Goal: Obtain resource: Download file/media

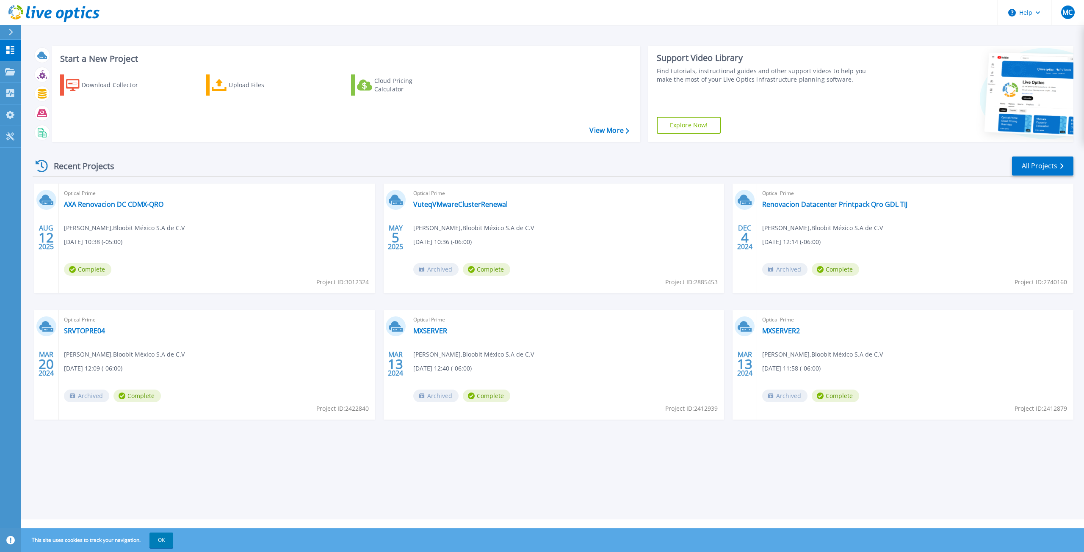
click at [94, 211] on div "Optical Prime AXA Renovacion DC CDMX-QRO Mario Crisanto , Bloobit México S.A de…" at bounding box center [217, 239] width 316 height 110
click at [97, 207] on link "AXA Renovacion DC CDMX-QRO" at bounding box center [113, 204] width 99 height 8
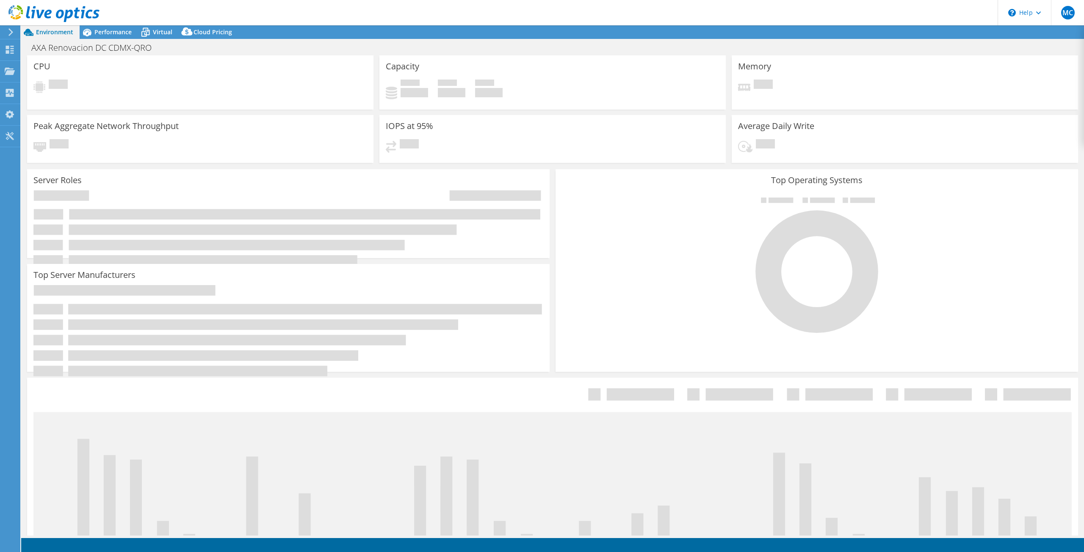
select select "USD"
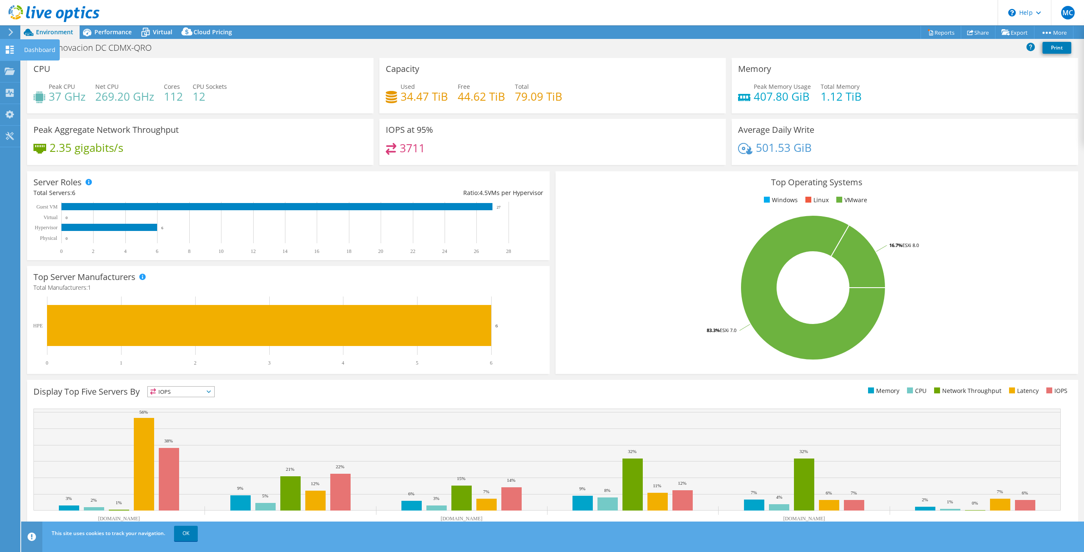
click at [7, 50] on icon at bounding box center [10, 50] width 10 height 8
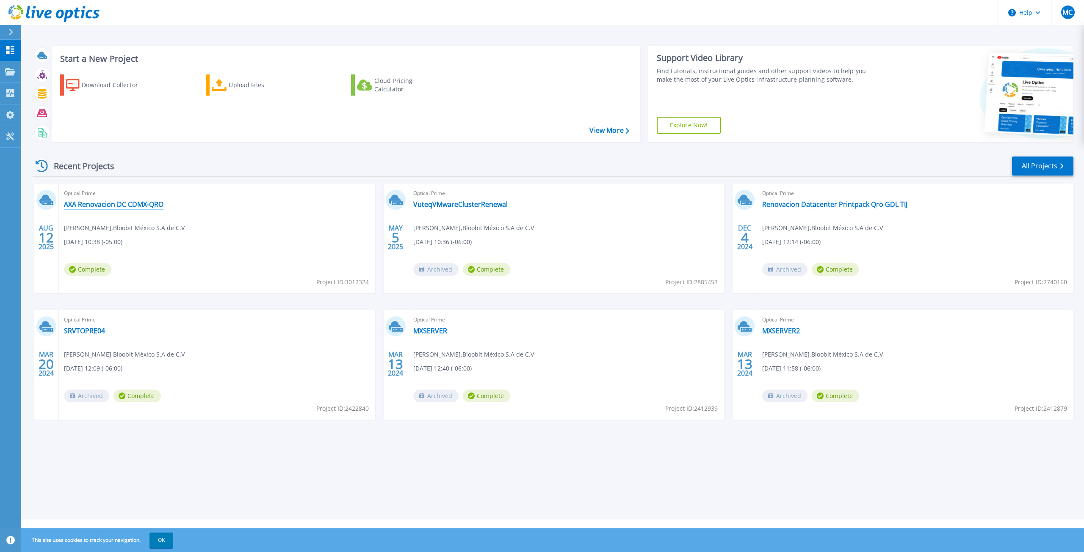
click at [90, 205] on link "AXA Renovacion DC CDMX-QRO" at bounding box center [113, 204] width 99 height 8
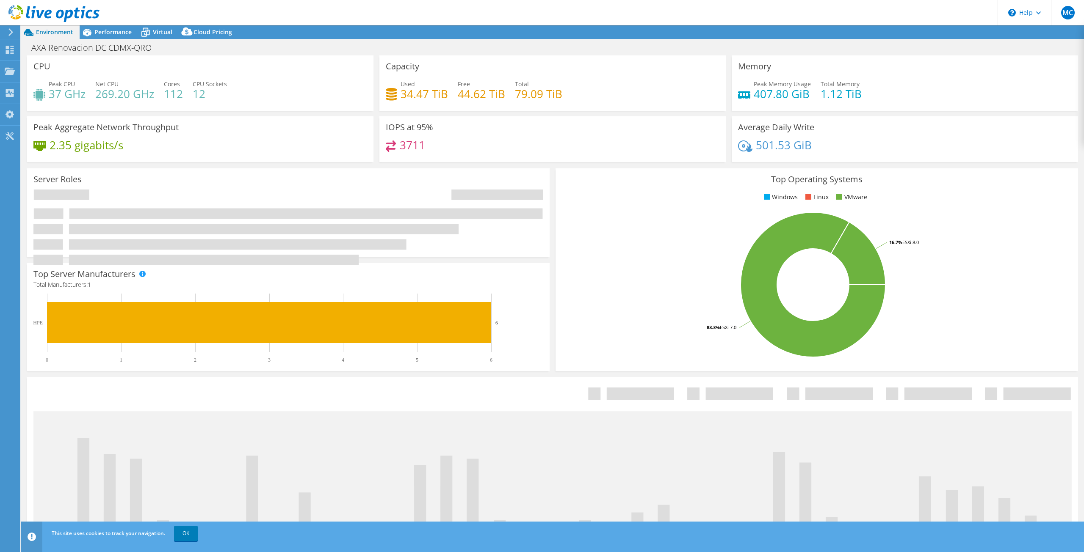
click at [10, 32] on icon at bounding box center [11, 32] width 6 height 8
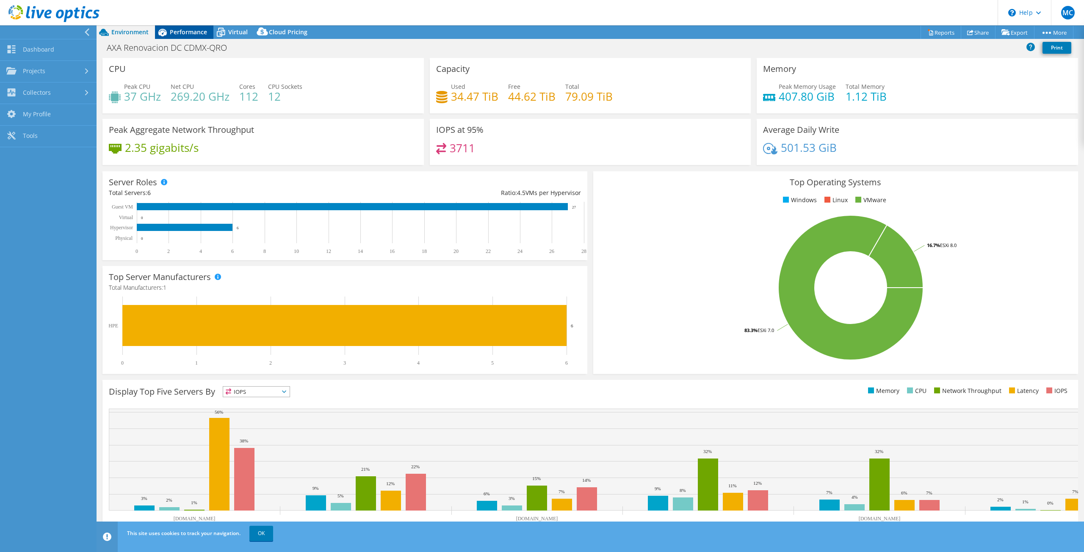
click at [174, 37] on div "Performance" at bounding box center [184, 32] width 58 height 14
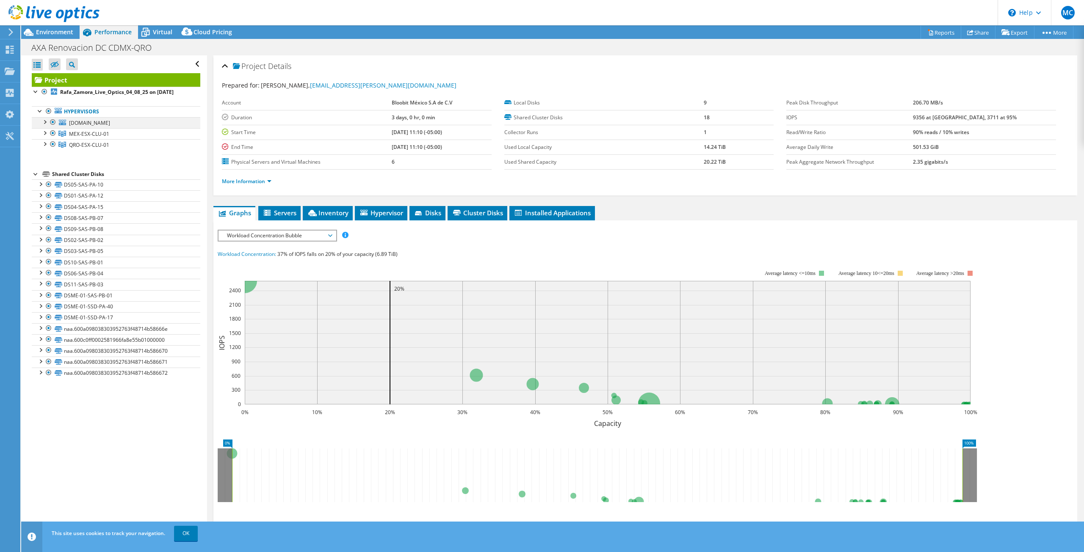
click at [43, 120] on div at bounding box center [44, 121] width 8 height 8
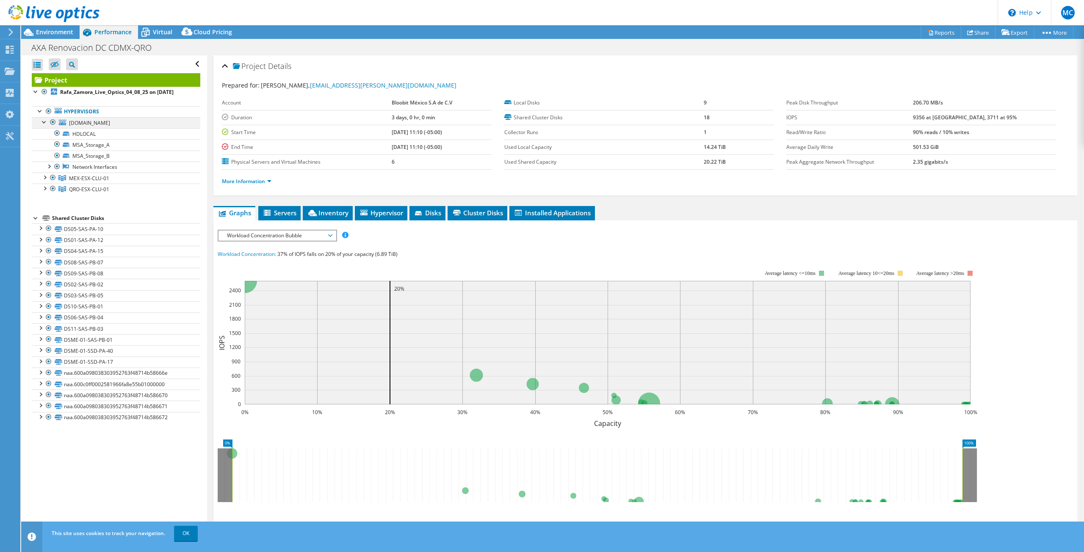
click at [43, 120] on div at bounding box center [44, 121] width 8 height 8
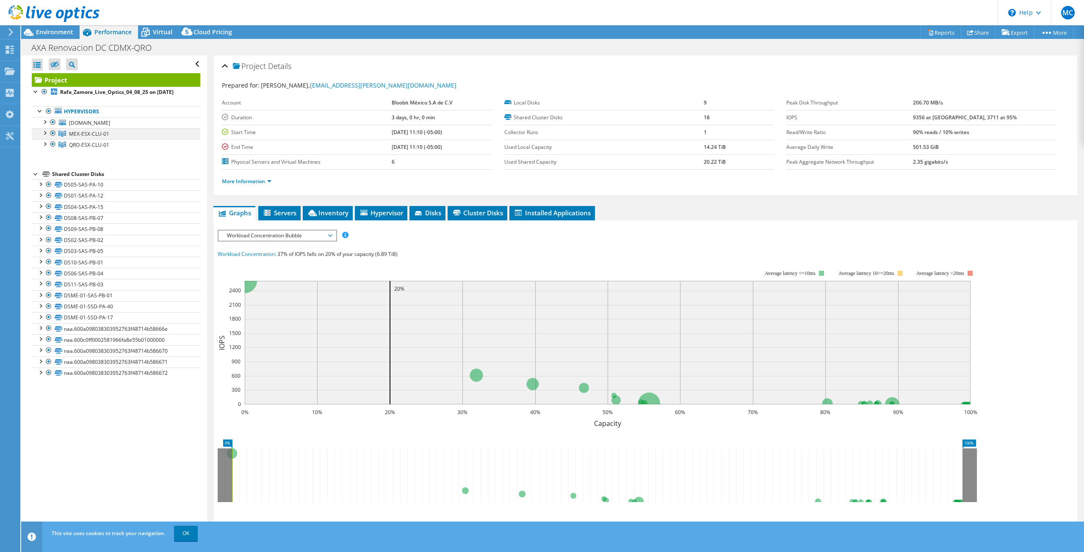
click at [44, 133] on div at bounding box center [44, 132] width 8 height 8
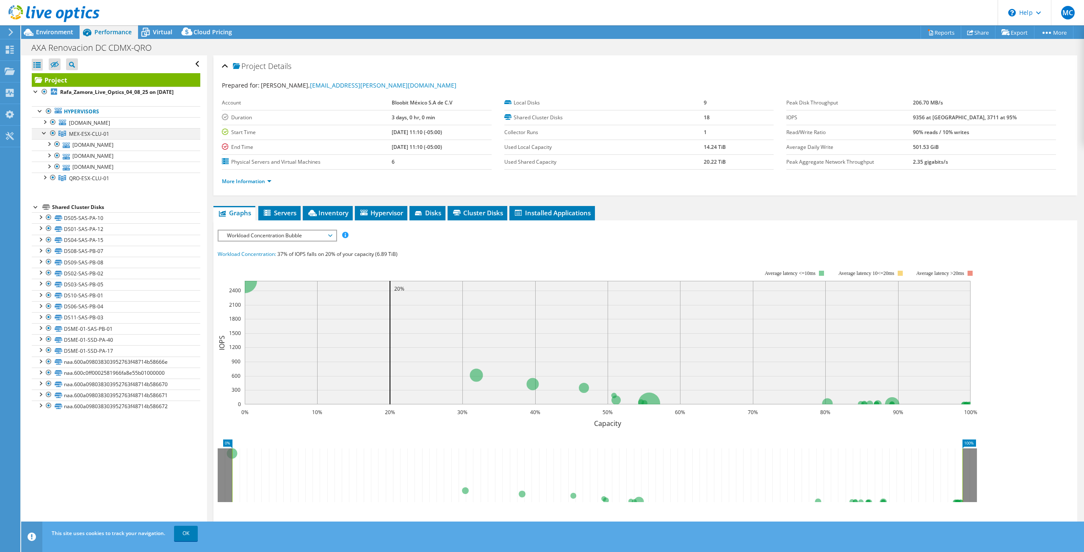
click at [44, 133] on div at bounding box center [44, 132] width 8 height 8
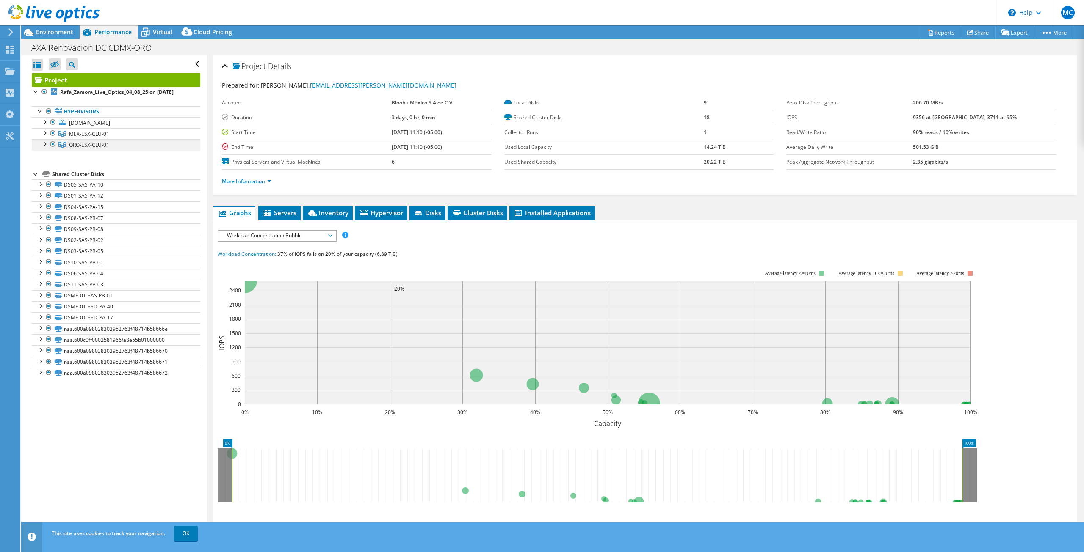
click at [44, 143] on div at bounding box center [44, 143] width 8 height 8
click at [43, 123] on div at bounding box center [44, 121] width 8 height 8
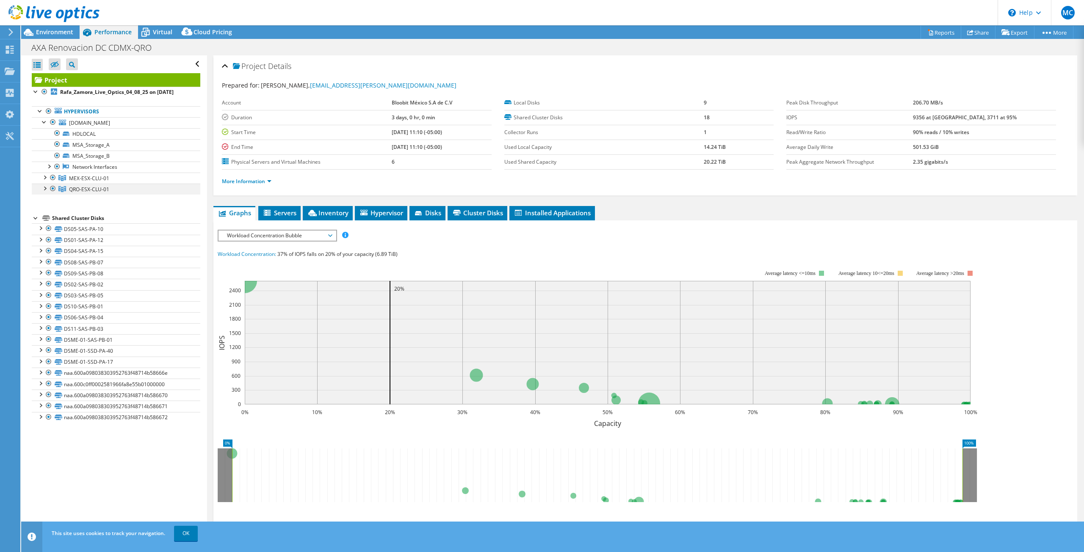
click at [47, 188] on div at bounding box center [44, 188] width 8 height 8
click at [53, 185] on div at bounding box center [53, 189] width 8 height 10
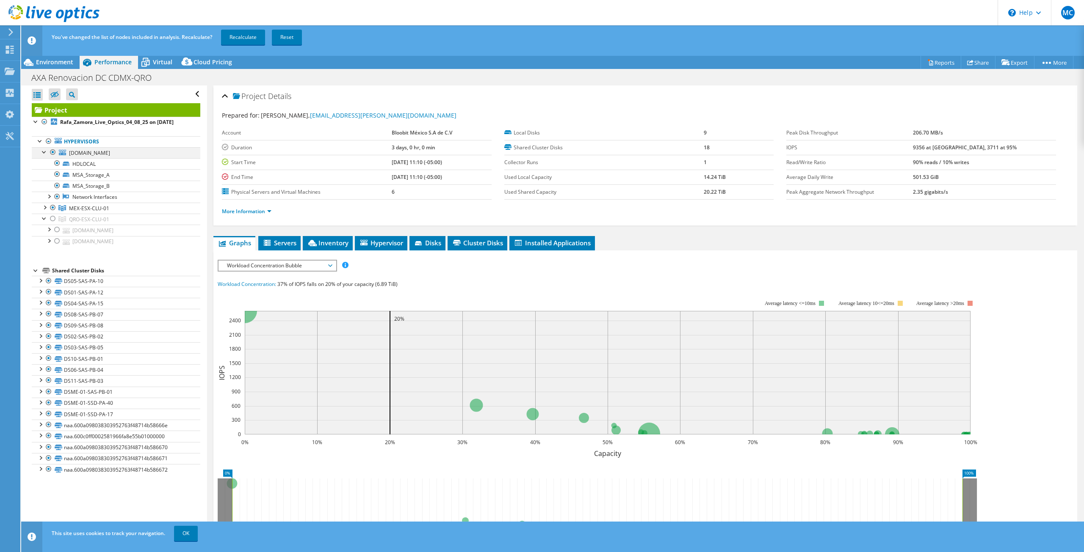
click at [55, 153] on div at bounding box center [53, 152] width 8 height 10
click at [246, 36] on link "Recalculate" at bounding box center [243, 37] width 44 height 15
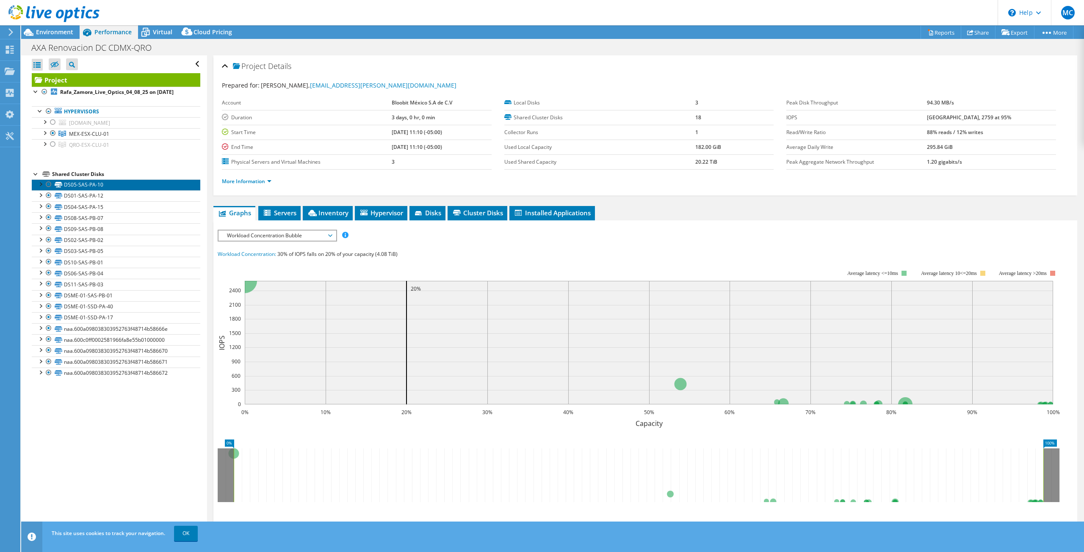
click at [92, 184] on link "DS05-SAS-PA-10" at bounding box center [116, 184] width 168 height 11
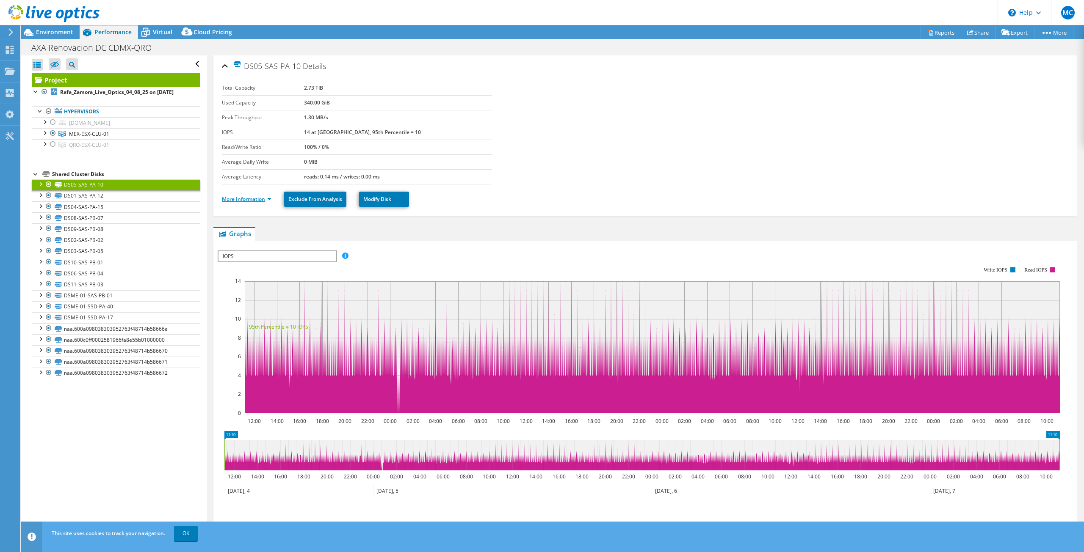
click at [268, 197] on link "More Information" at bounding box center [247, 199] width 50 height 7
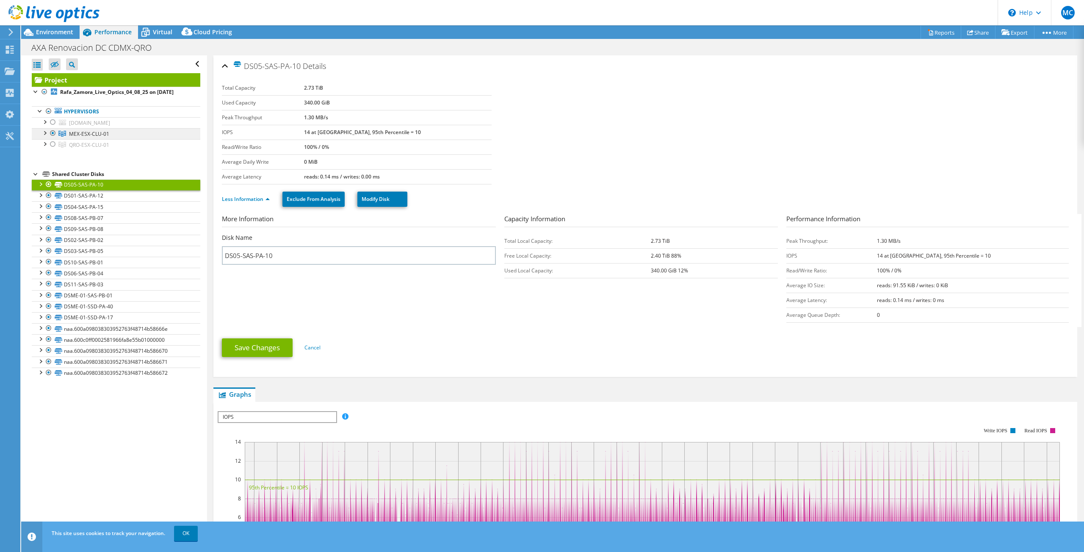
click at [84, 132] on span "MEX-ESX-CLU-01" at bounding box center [89, 133] width 40 height 7
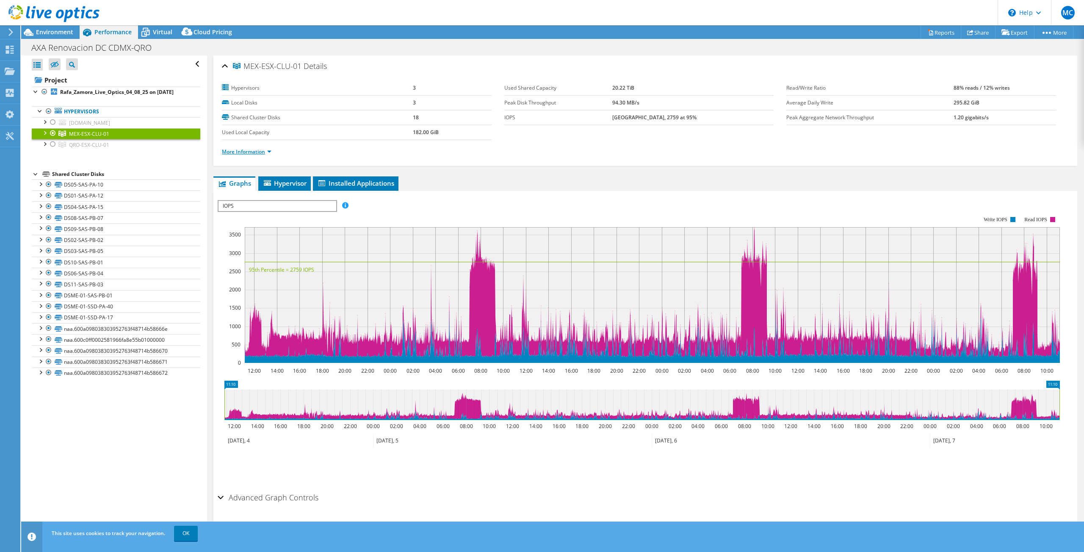
click at [269, 151] on link "More Information" at bounding box center [247, 151] width 50 height 7
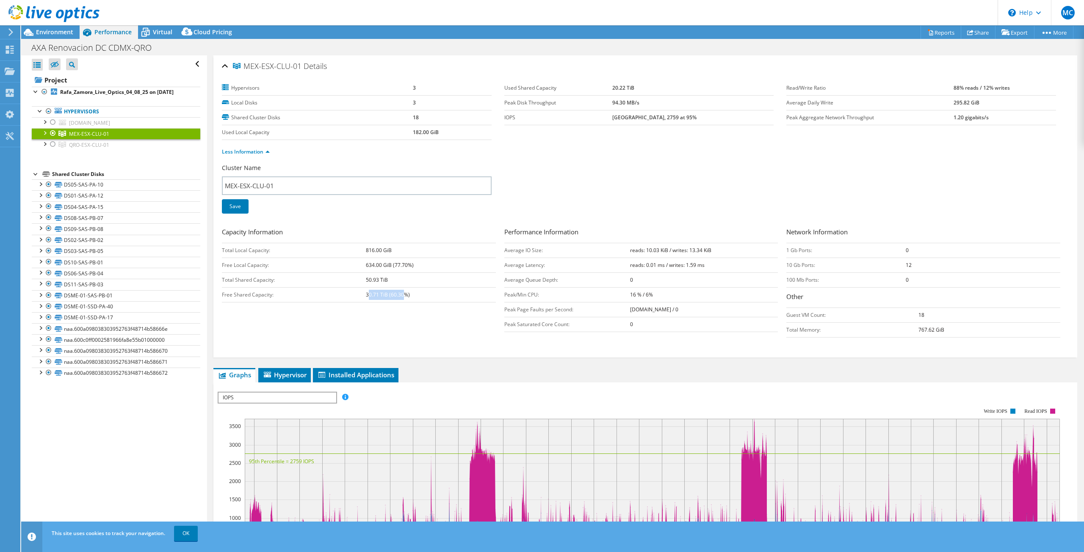
drag, startPoint x: 369, startPoint y: 291, endPoint x: 401, endPoint y: 291, distance: 32.6
click at [401, 291] on b "30.71 TiB (60.30%)" at bounding box center [388, 294] width 44 height 7
click at [271, 371] on li "Hypervisor" at bounding box center [284, 375] width 52 height 14
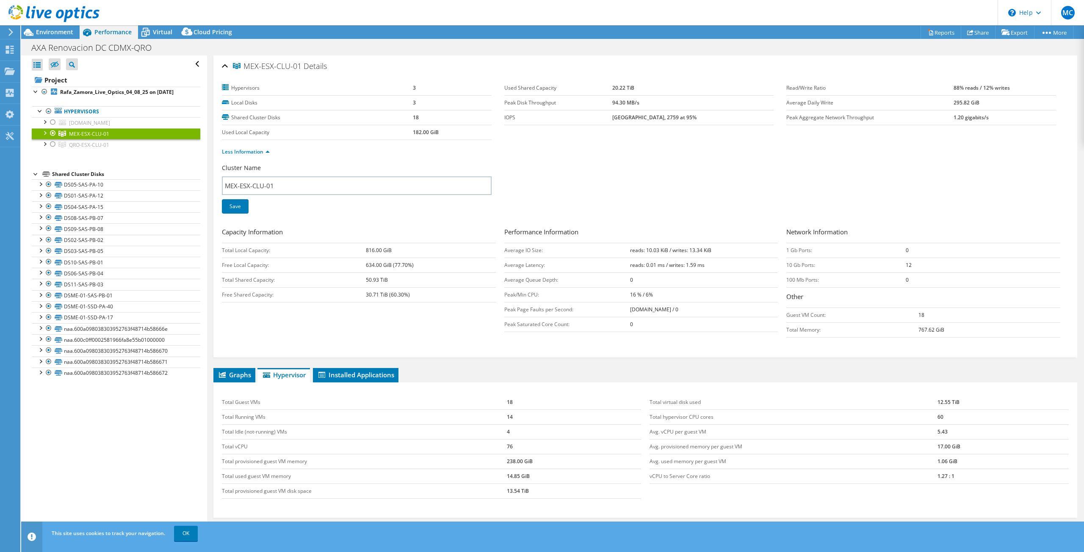
click at [44, 133] on div at bounding box center [44, 132] width 8 height 8
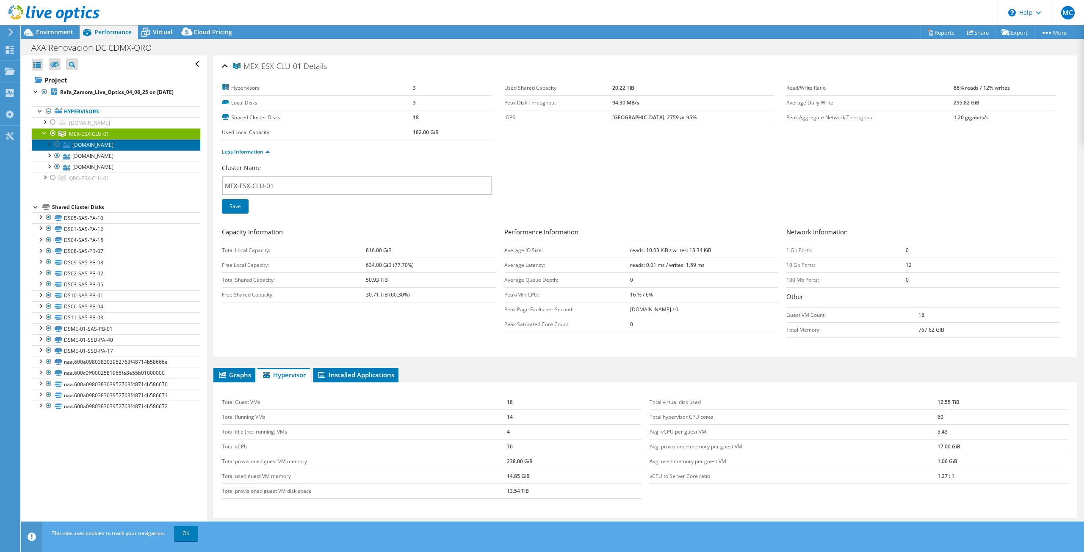
click at [88, 143] on link "[DOMAIN_NAME]" at bounding box center [116, 144] width 168 height 11
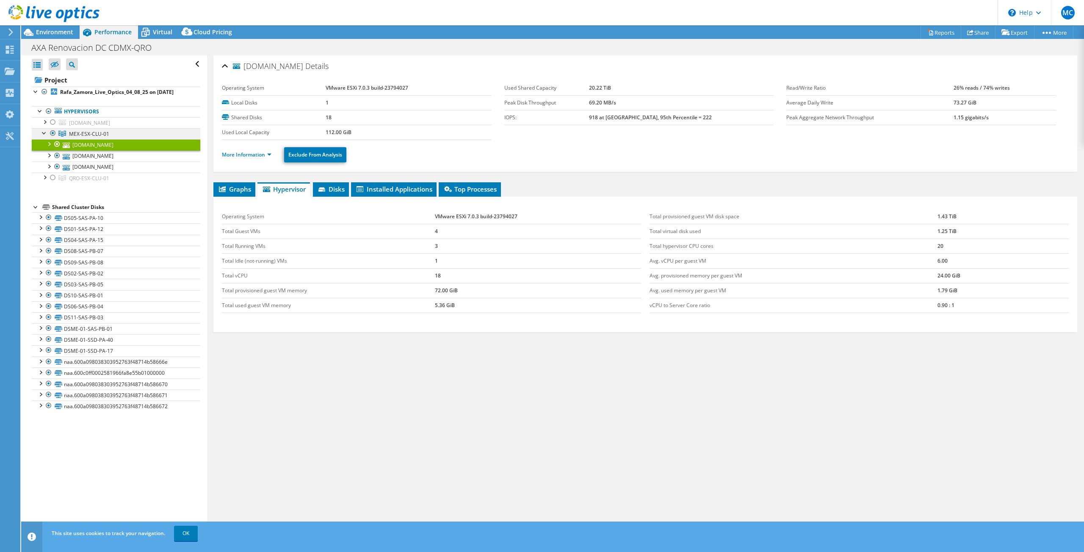
click at [98, 136] on span "MEX-ESX-CLU-01" at bounding box center [89, 133] width 40 height 7
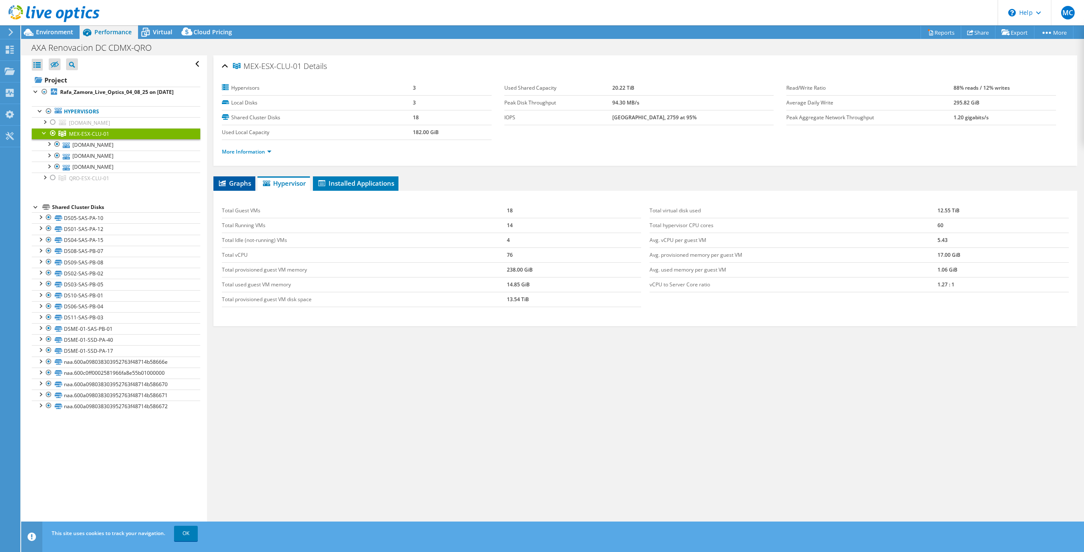
click at [239, 184] on span "Graphs" at bounding box center [234, 183] width 33 height 8
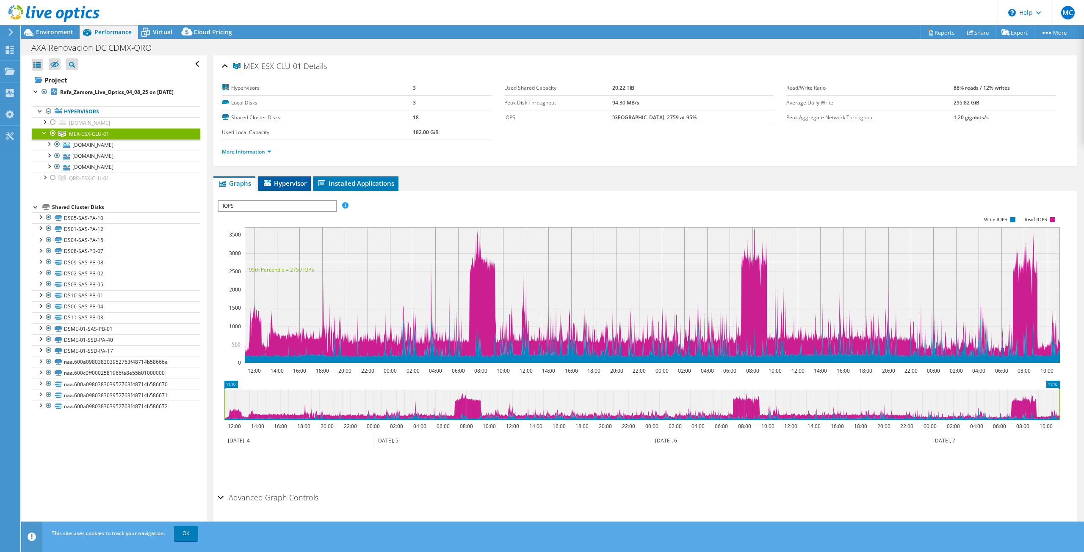
click at [287, 185] on span "Hypervisor" at bounding box center [284, 183] width 44 height 8
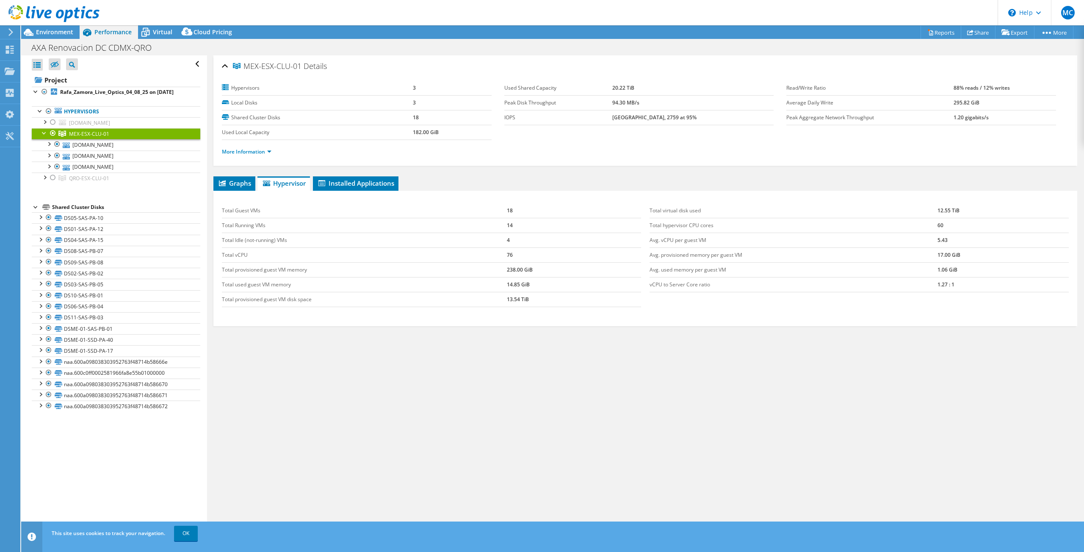
click at [363, 191] on div "Total Guest VMs 18 Total Running VMs 14 Total Idle (not-running) VMs 4 Total vC…" at bounding box center [645, 258] width 864 height 135
click at [369, 186] on li "Installed Applications" at bounding box center [356, 184] width 86 height 14
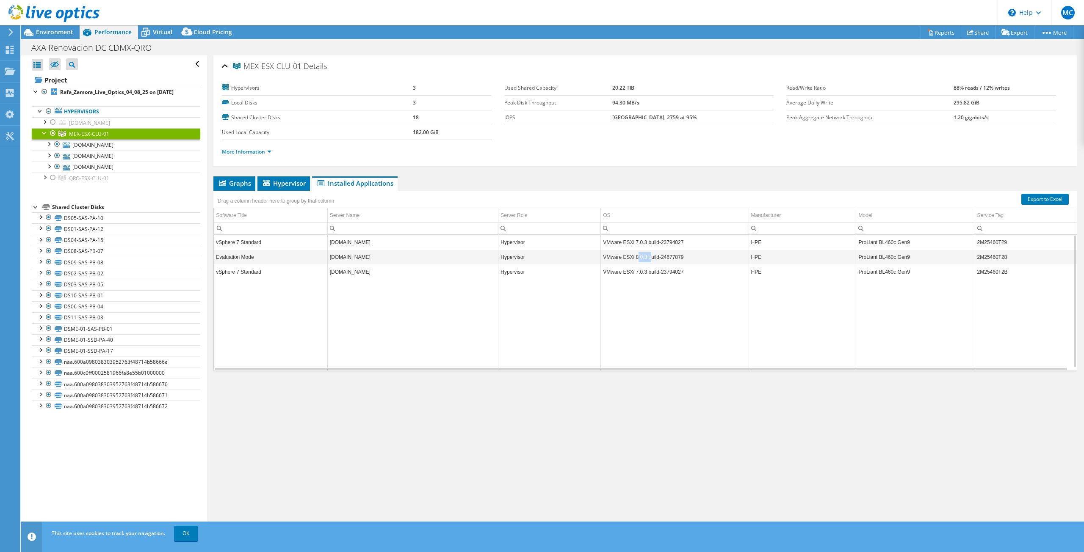
drag, startPoint x: 633, startPoint y: 255, endPoint x: 646, endPoint y: 254, distance: 12.3
click at [646, 254] on td "VMware ESXi 8.0.3 build-24677879" at bounding box center [675, 257] width 148 height 15
click at [266, 152] on link "More Information" at bounding box center [247, 151] width 50 height 7
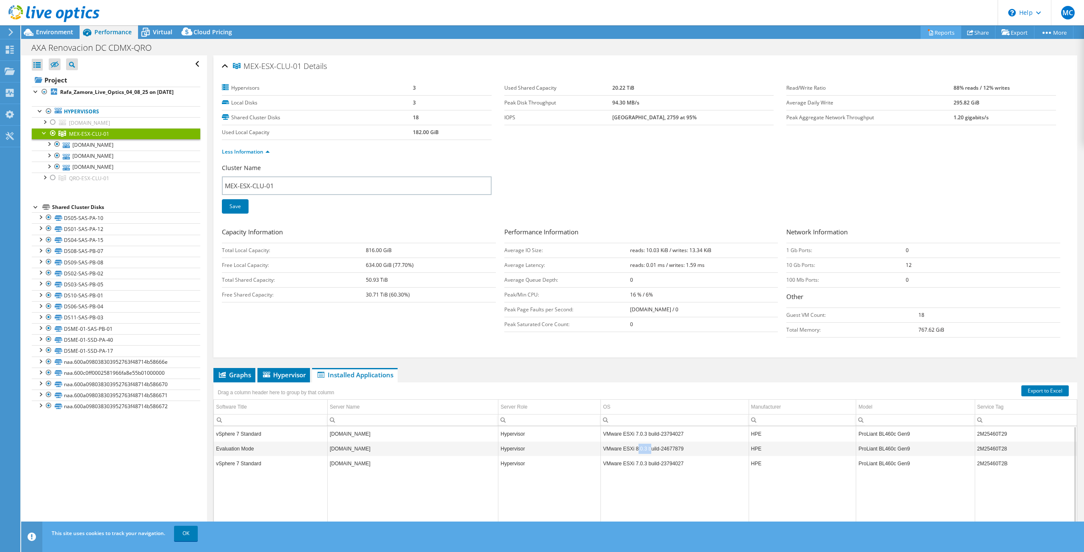
click at [934, 35] on link "Reports" at bounding box center [940, 32] width 41 height 13
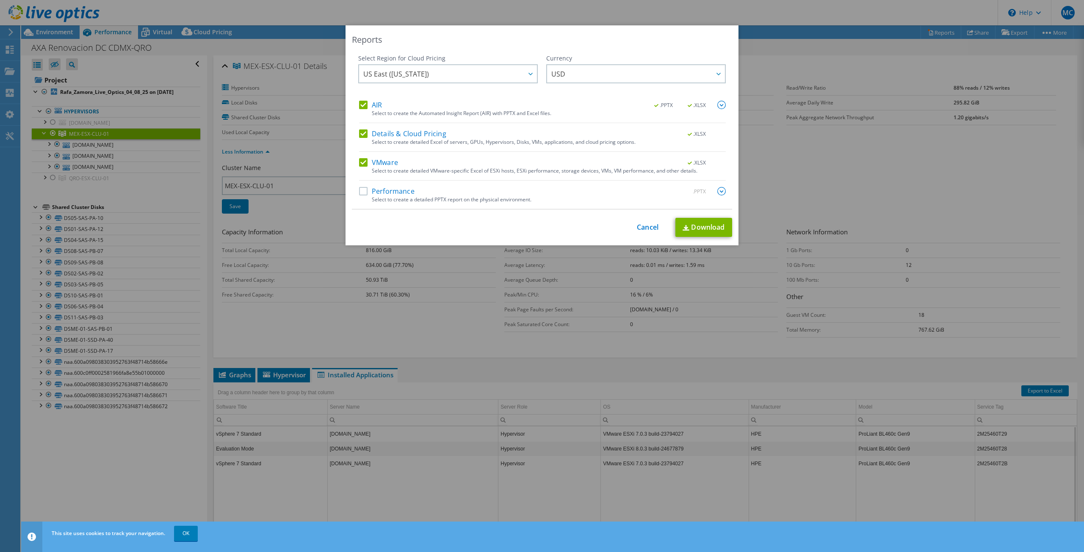
click at [367, 105] on label "AIR" at bounding box center [370, 105] width 23 height 8
click at [0, 0] on input "AIR" at bounding box center [0, 0] width 0 height 0
click at [389, 134] on label "Details & Cloud Pricing" at bounding box center [402, 134] width 87 height 8
click at [0, 0] on input "Details & Cloud Pricing" at bounding box center [0, 0] width 0 height 0
click at [374, 189] on label "Performance" at bounding box center [386, 191] width 55 height 8
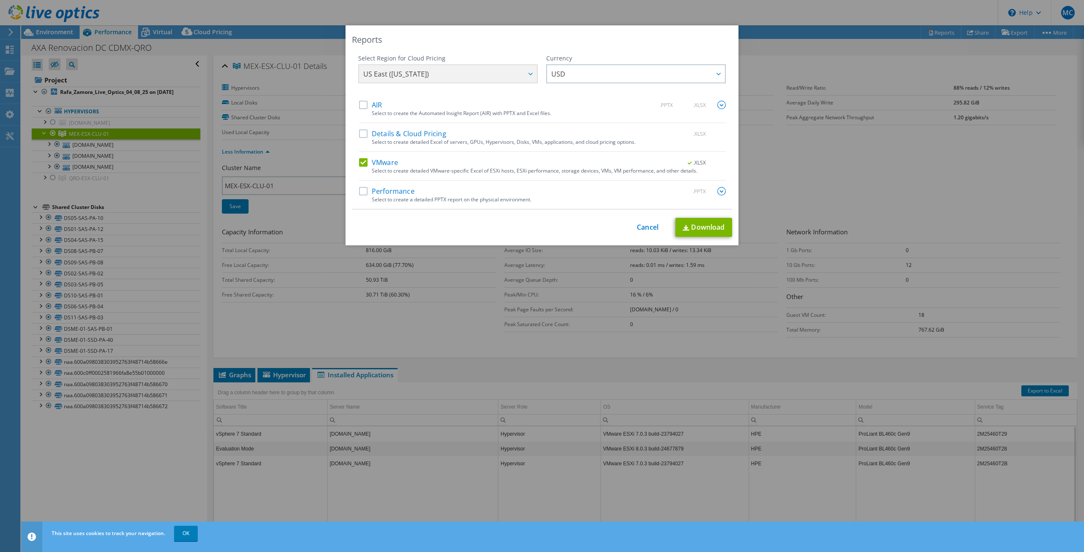
click at [0, 0] on input "Performance" at bounding box center [0, 0] width 0 height 0
click at [717, 191] on img at bounding box center [721, 191] width 8 height 8
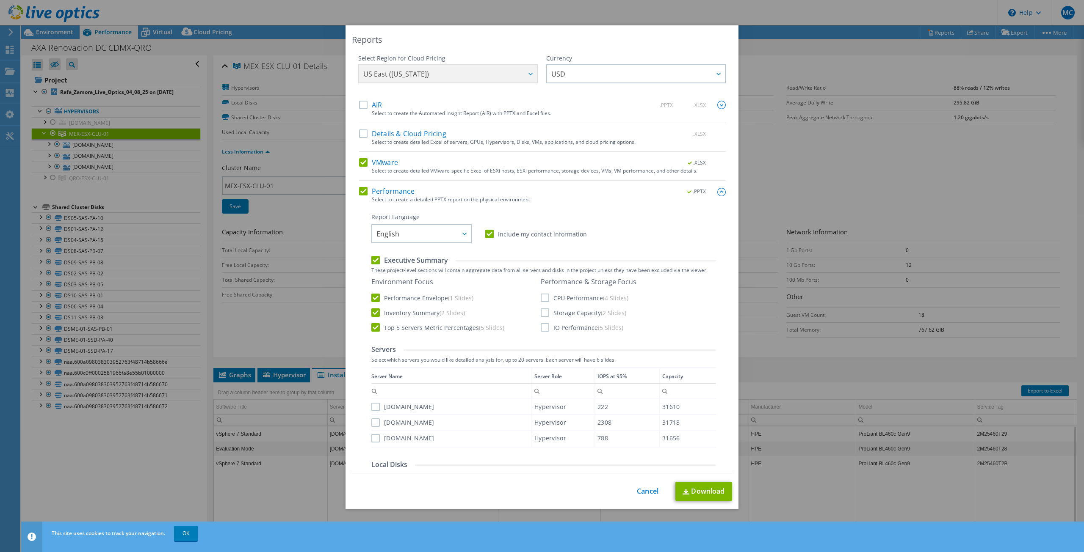
click at [542, 300] on label "CPU Performance (4 Slides)" at bounding box center [585, 298] width 88 height 8
click at [0, 0] on input "CPU Performance (4 Slides)" at bounding box center [0, 0] width 0 height 0
click at [541, 315] on label "Storage Capacity (2 Slides)" at bounding box center [584, 313] width 86 height 8
click at [0, 0] on input "Storage Capacity (2 Slides)" at bounding box center [0, 0] width 0 height 0
click at [542, 330] on label "IO Performance (5 Slides)" at bounding box center [582, 327] width 83 height 8
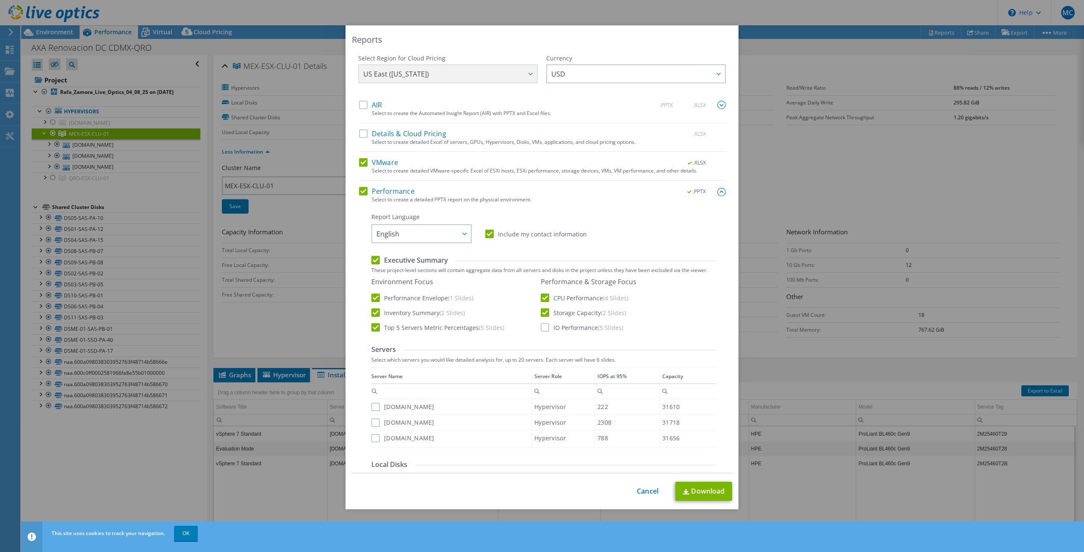
click at [0, 0] on input "IO Performance (5 Slides)" at bounding box center [0, 0] width 0 height 0
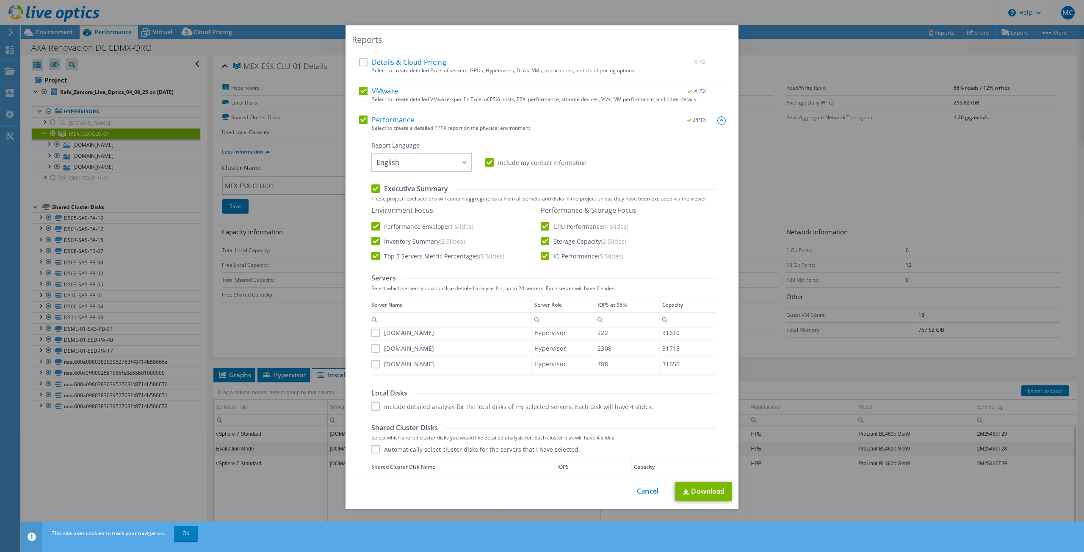
scroll to position [3, 0]
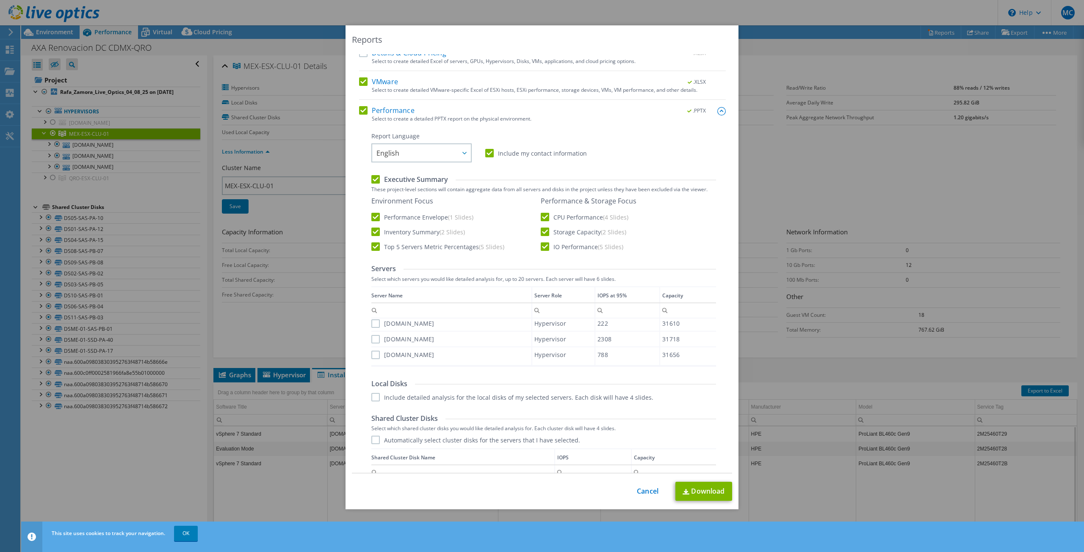
click at [373, 325] on label "[DOMAIN_NAME]" at bounding box center [402, 324] width 63 height 8
click at [0, 0] on input "[DOMAIN_NAME]" at bounding box center [0, 0] width 0 height 0
click at [371, 337] on label "[DOMAIN_NAME]" at bounding box center [402, 338] width 63 height 8
click at [0, 0] on input "[DOMAIN_NAME]" at bounding box center [0, 0] width 0 height 0
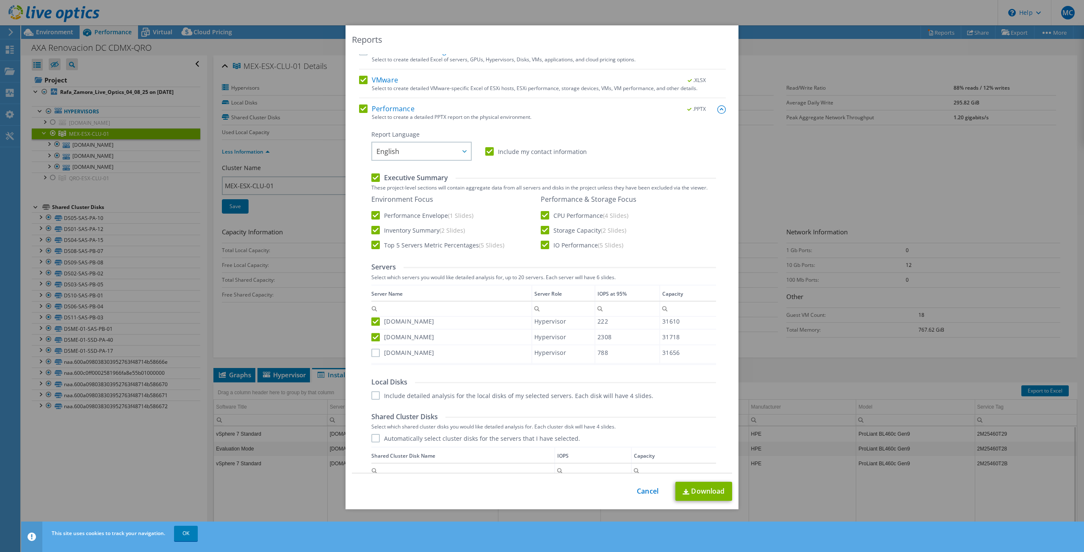
click at [372, 350] on label "[DOMAIN_NAME]" at bounding box center [402, 353] width 63 height 8
click at [0, 0] on input "[DOMAIN_NAME]" at bounding box center [0, 0] width 0 height 0
click at [373, 395] on label "Include detailed analysis for the local disks of my selected servers. Each disk…" at bounding box center [512, 396] width 282 height 8
click at [0, 0] on input "Include detailed analysis for the local disks of my selected servers. Each disk…" at bounding box center [0, 0] width 0 height 0
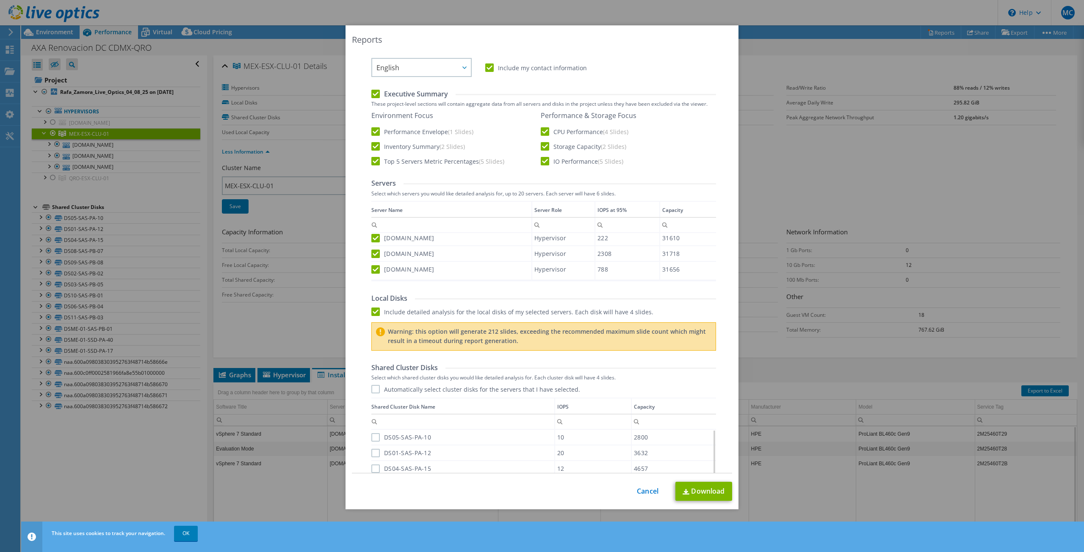
scroll to position [167, 0]
click at [373, 310] on label "Include detailed analysis for the local disks of my selected servers. Each disk…" at bounding box center [512, 311] width 282 height 8
click at [0, 0] on input "Include detailed analysis for the local disks of my selected servers. Each disk…" at bounding box center [0, 0] width 0 height 0
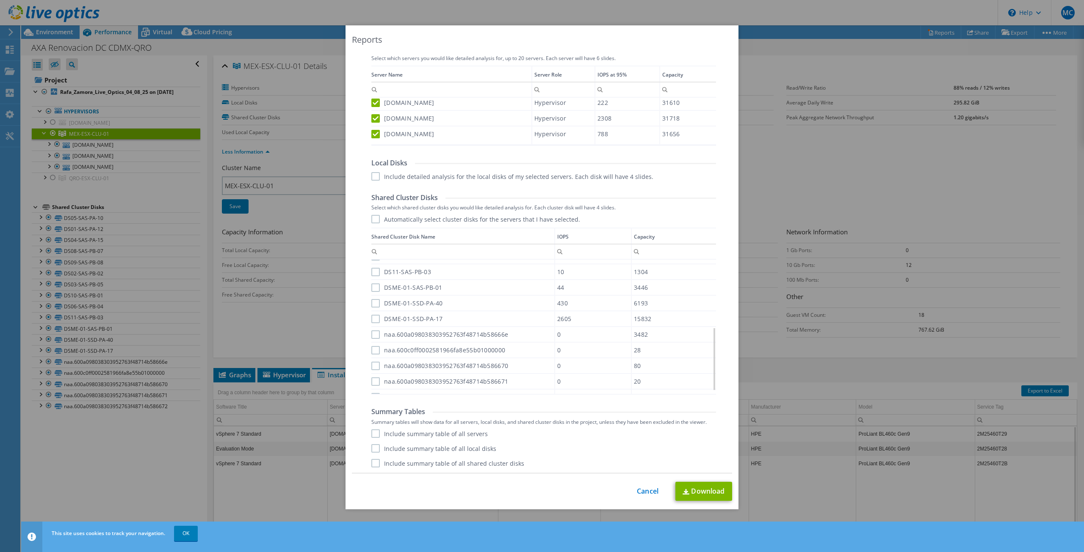
scroll to position [150, 0]
click at [372, 276] on label "DSME-01-SAS-PB-01" at bounding box center [406, 274] width 71 height 8
click at [0, 0] on input "DSME-01-SAS-PB-01" at bounding box center [0, 0] width 0 height 0
click at [372, 286] on label "DSME-01-SSD-PA-40" at bounding box center [407, 290] width 72 height 8
click at [0, 0] on input "DSME-01-SSD-PA-40" at bounding box center [0, 0] width 0 height 0
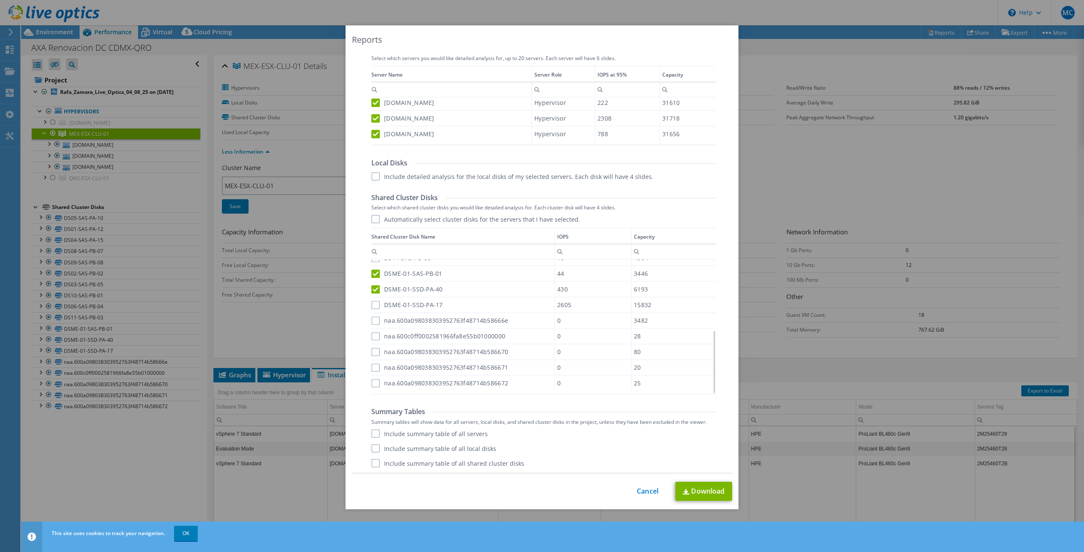
click at [371, 309] on div "DSME-01-SSD-PA-17" at bounding box center [462, 305] width 183 height 15
click at [373, 304] on label "DSME-01-SSD-PA-17" at bounding box center [407, 305] width 72 height 8
click at [0, 0] on input "DSME-01-SSD-PA-17" at bounding box center [0, 0] width 0 height 0
click at [371, 461] on label "Include summary table of all shared cluster disks" at bounding box center [447, 463] width 153 height 8
click at [0, 0] on input "Include summary table of all shared cluster disks" at bounding box center [0, 0] width 0 height 0
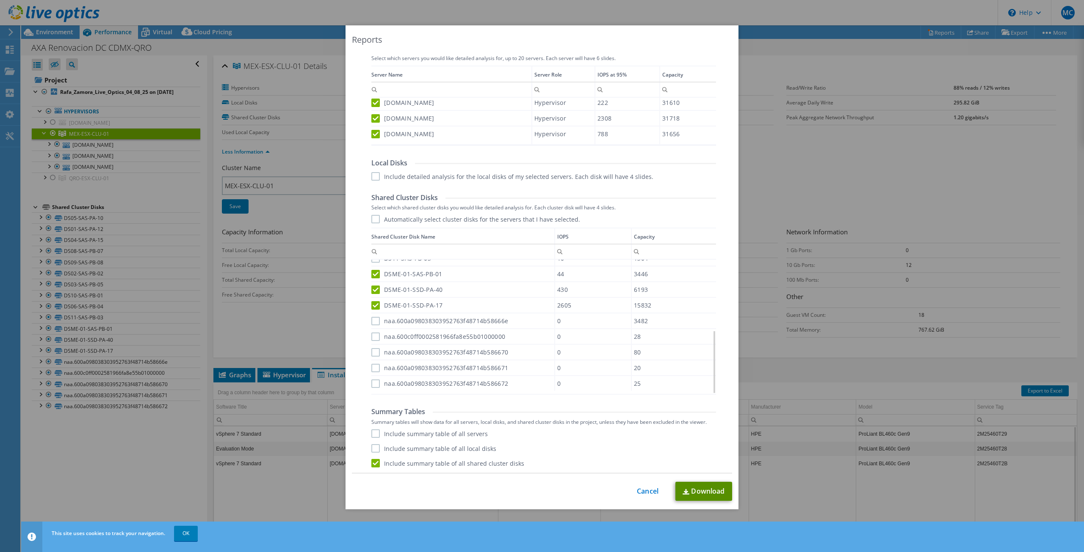
click at [705, 488] on link "Download" at bounding box center [703, 491] width 57 height 19
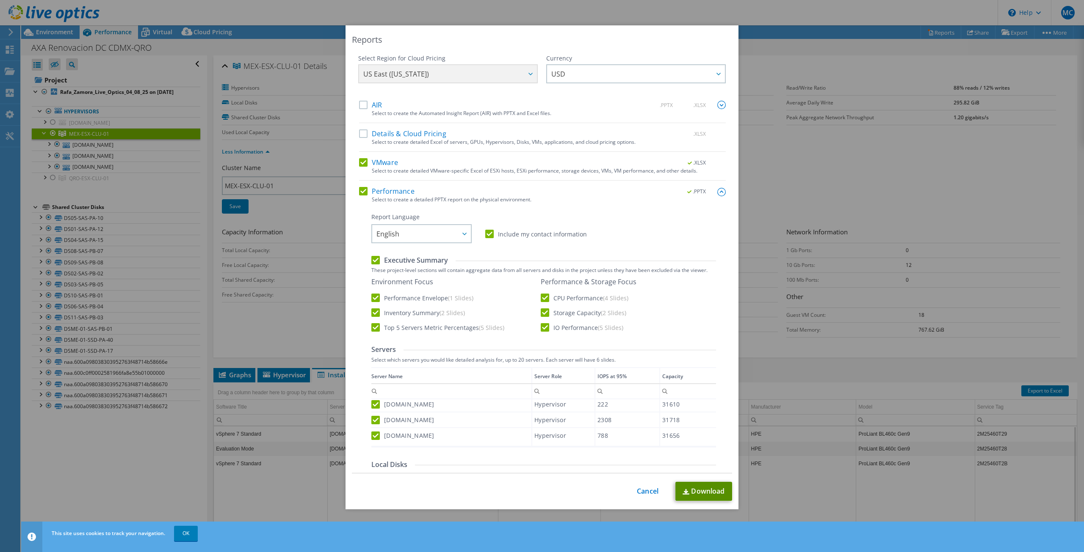
scroll to position [0, 0]
click at [643, 493] on link "Cancel" at bounding box center [648, 492] width 22 height 8
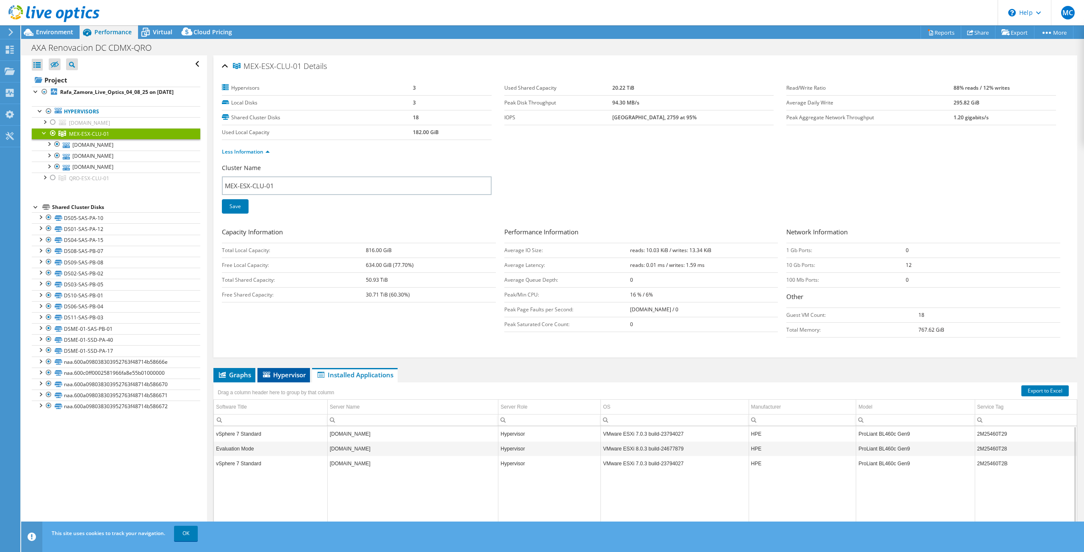
click at [292, 371] on span "Hypervisor" at bounding box center [284, 375] width 44 height 8
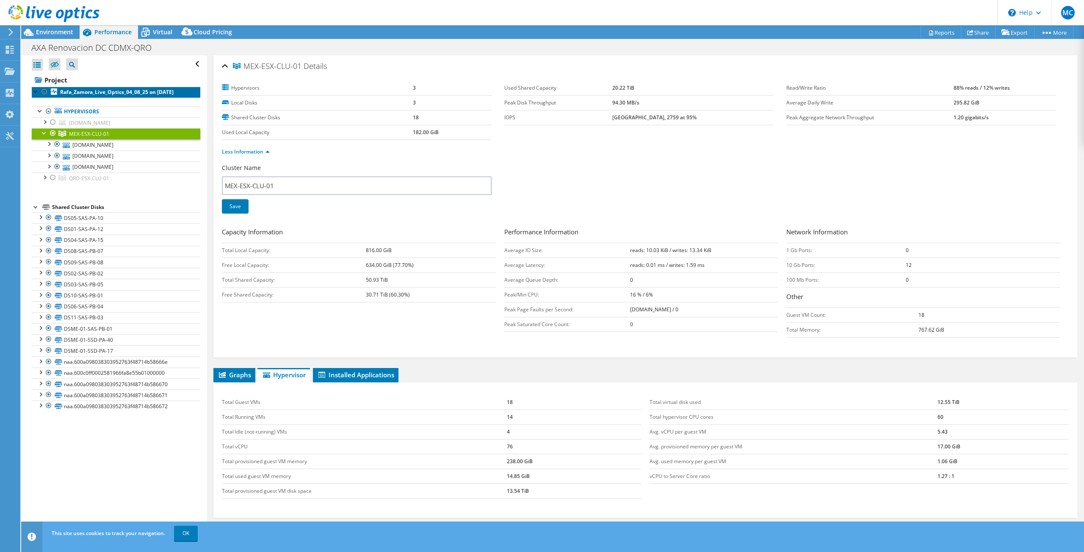
click at [88, 94] on b "Rafa_Zamora_Live_Optics_04_08_25 on [DATE]" at bounding box center [116, 91] width 113 height 7
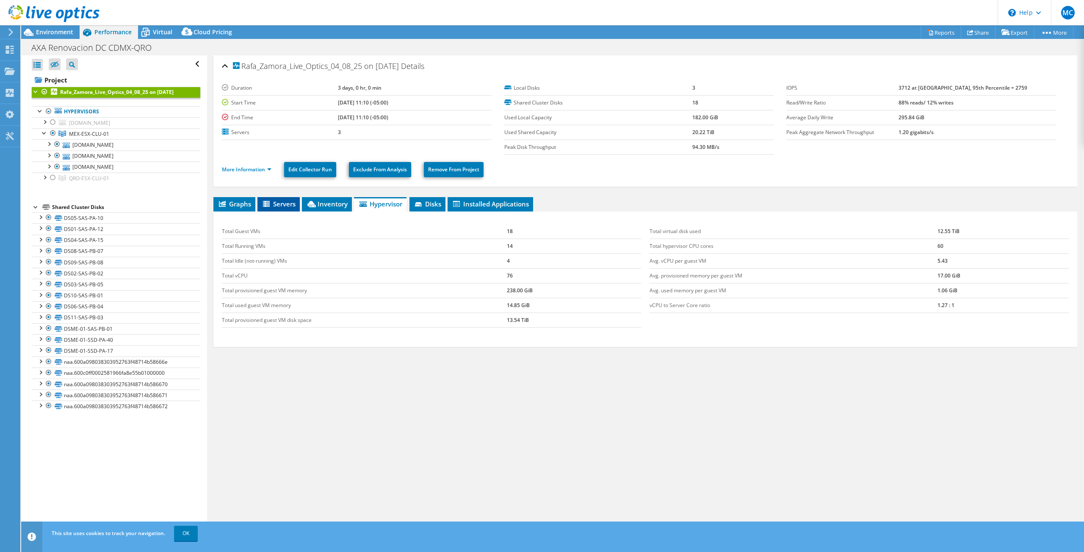
click at [275, 201] on span "Servers" at bounding box center [279, 204] width 34 height 8
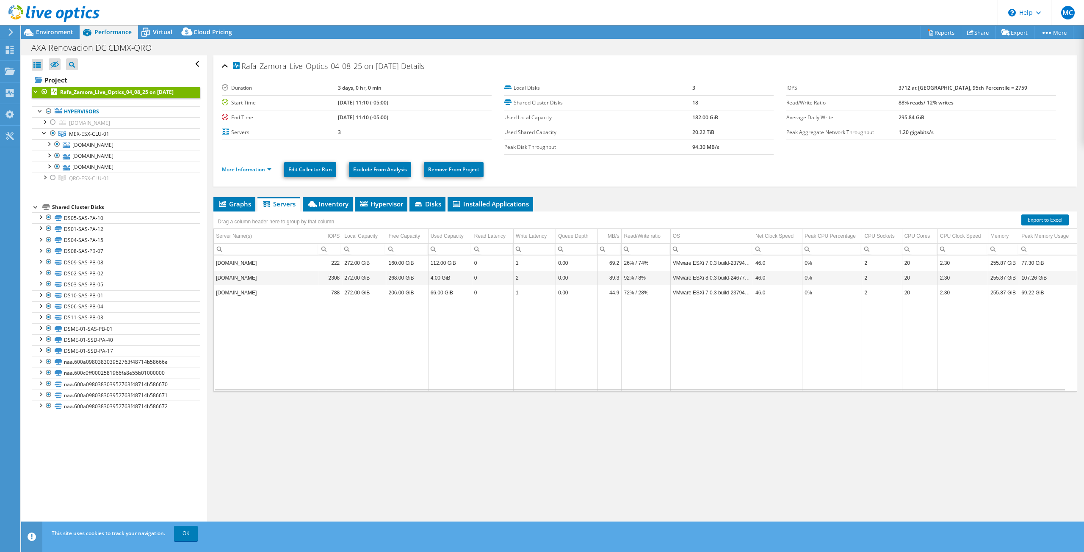
click at [294, 260] on td "[DOMAIN_NAME]" at bounding box center [266, 263] width 105 height 15
click at [286, 271] on td "[DOMAIN_NAME]" at bounding box center [266, 278] width 105 height 15
click at [292, 264] on td "[DOMAIN_NAME]" at bounding box center [266, 263] width 105 height 15
click at [985, 263] on td "2.30" at bounding box center [962, 263] width 50 height 15
click at [378, 200] on span "Hypervisor" at bounding box center [381, 204] width 44 height 8
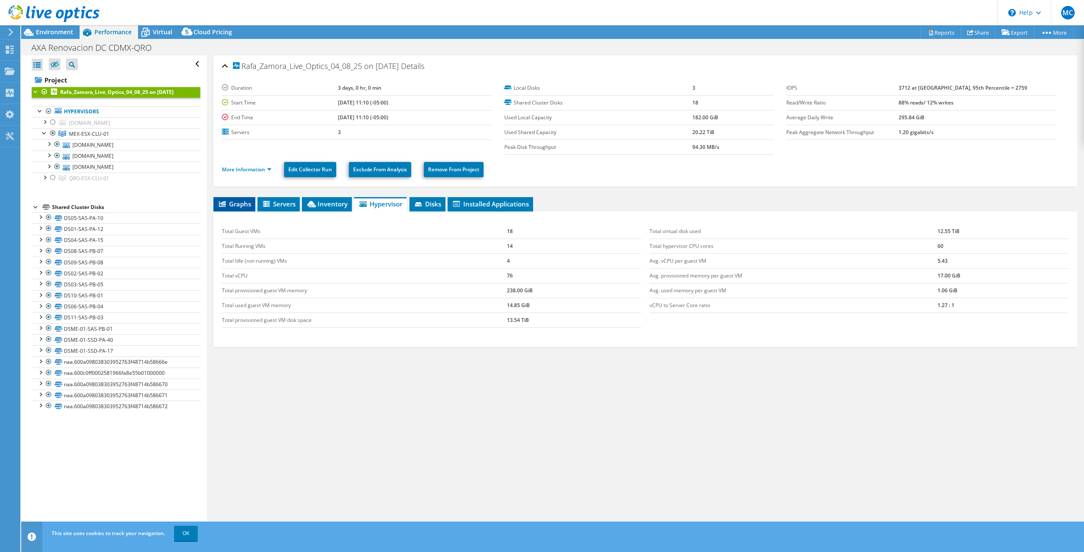
click at [246, 205] on span "Graphs" at bounding box center [234, 204] width 33 height 8
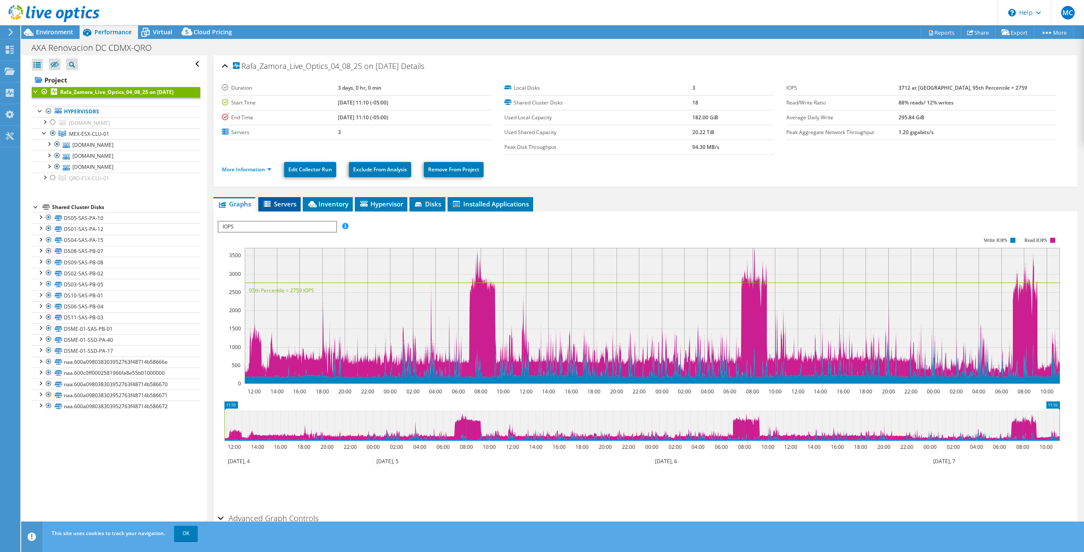
click at [273, 202] on span "Servers" at bounding box center [279, 204] width 34 height 8
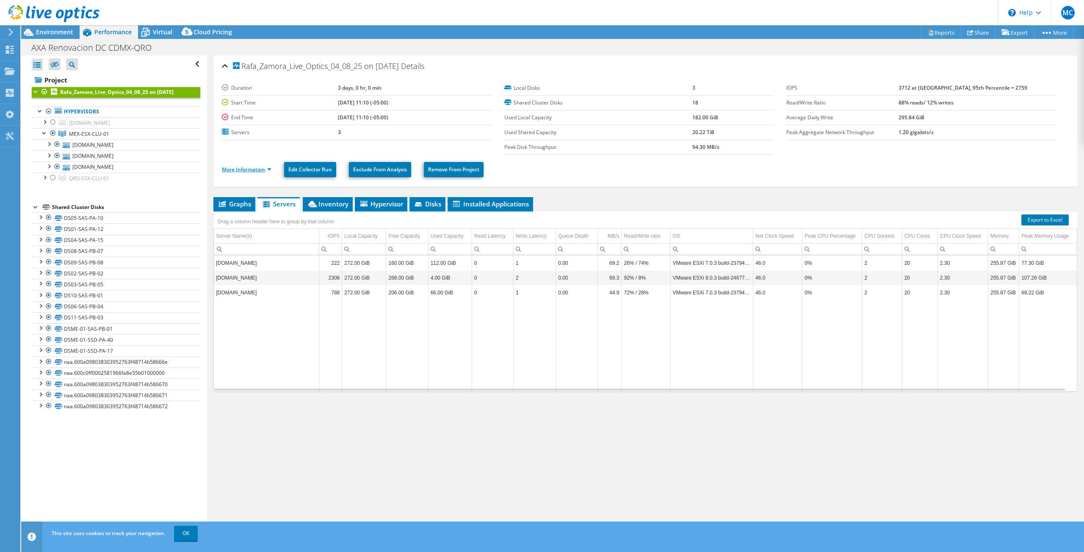
click at [268, 166] on link "More Information" at bounding box center [247, 169] width 50 height 7
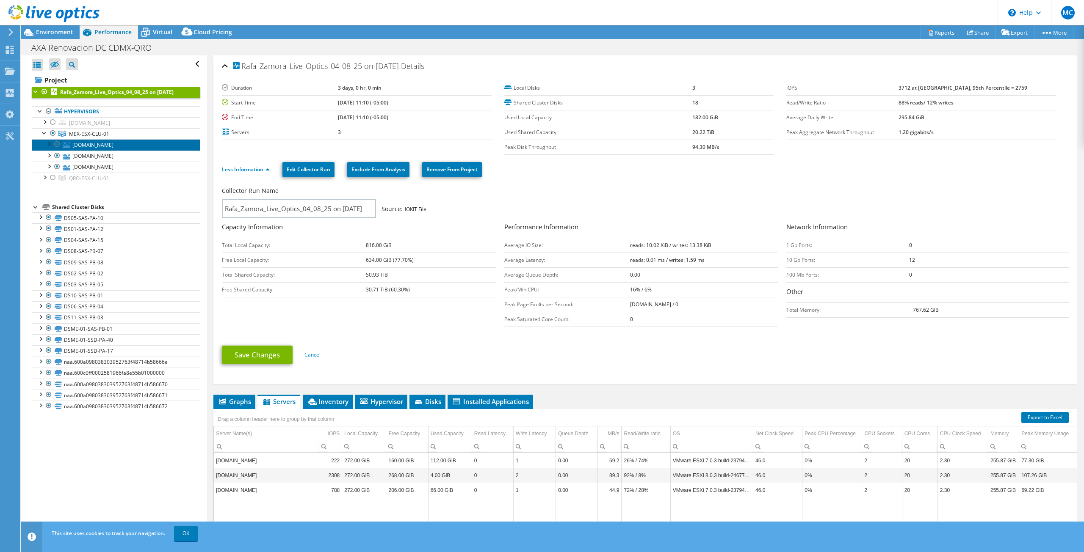
click at [111, 146] on link "[DOMAIN_NAME]" at bounding box center [116, 144] width 168 height 11
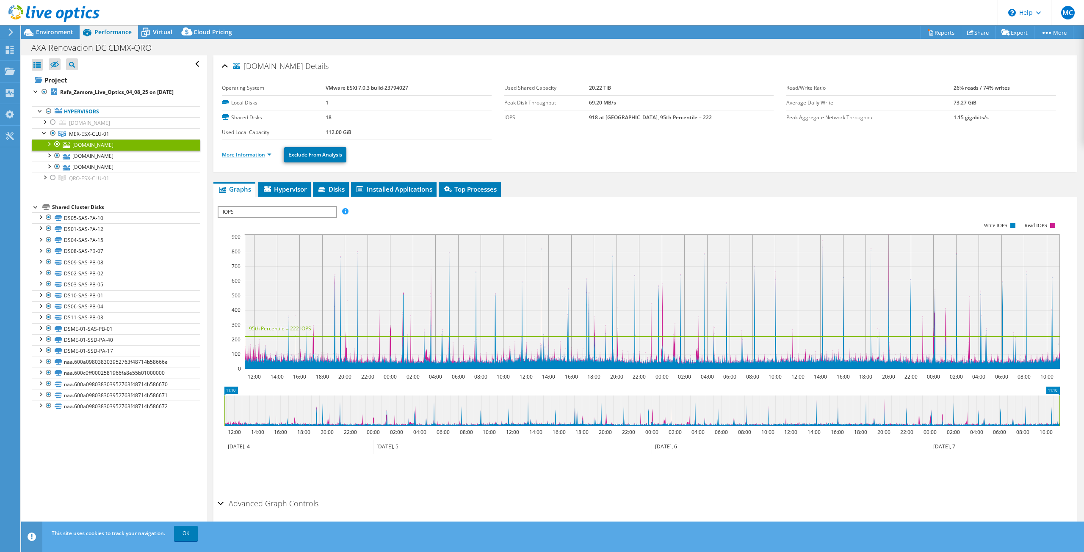
click at [265, 155] on link "More Information" at bounding box center [247, 154] width 50 height 7
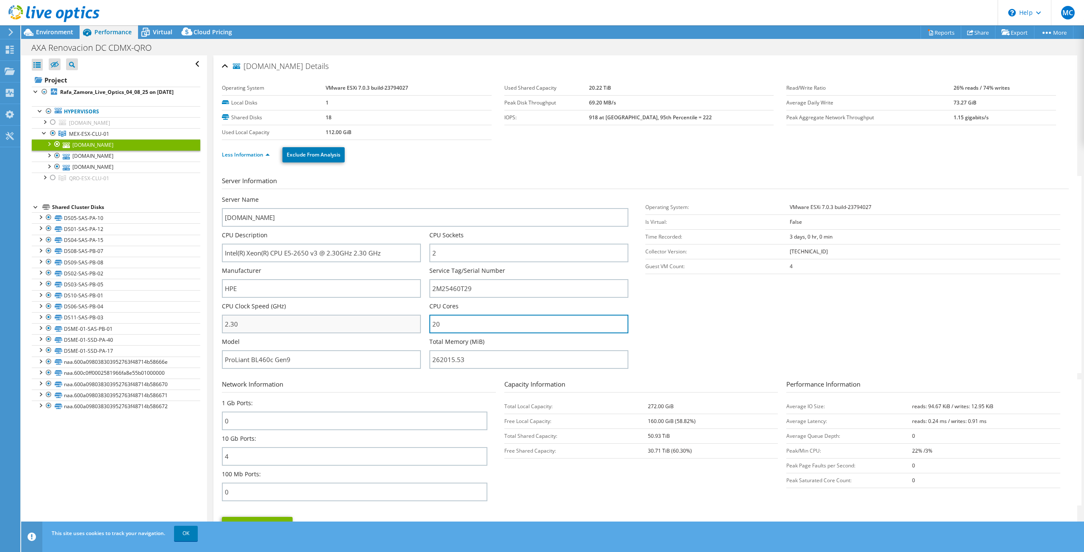
drag, startPoint x: 480, startPoint y: 325, endPoint x: 418, endPoint y: 325, distance: 61.4
click at [418, 196] on div "Server Name xvpi-vir-esx-08.mexico.corp.axa-assistance.us CPU Description Intel…" at bounding box center [429, 196] width 415 height 0
drag, startPoint x: 441, startPoint y: 257, endPoint x: 418, endPoint y: 257, distance: 22.5
click at [418, 196] on div "Server Name xvpi-vir-esx-08.mexico.corp.axa-assistance.us CPU Description Intel…" at bounding box center [429, 196] width 415 height 0
click at [496, 359] on input "262015.53" at bounding box center [528, 360] width 199 height 19
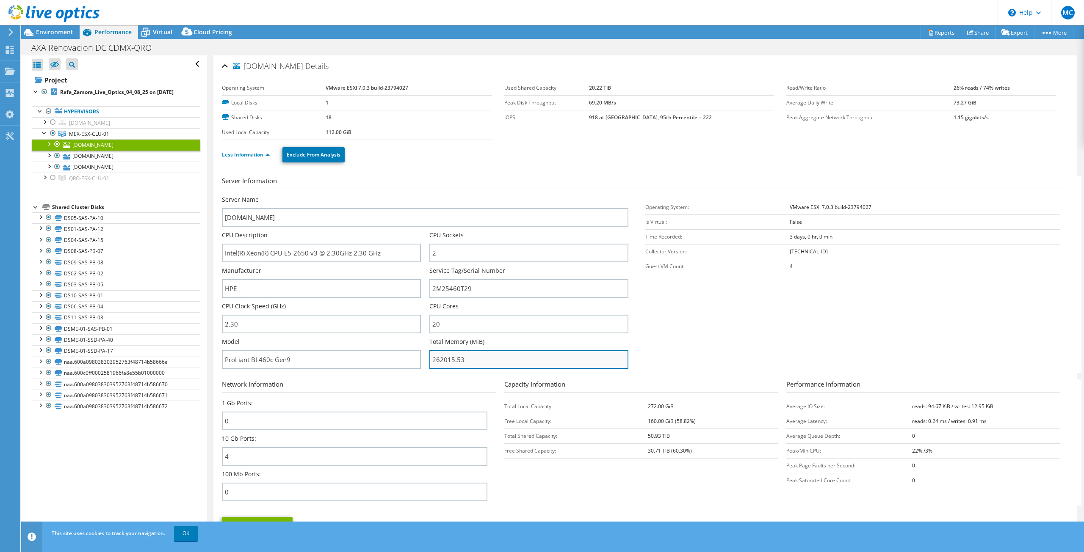
click at [444, 359] on input "262015.53" at bounding box center [528, 360] width 199 height 19
click at [80, 91] on b "Rafa_Zamora_Live_Optics_04_08_25 on [DATE]" at bounding box center [116, 91] width 113 height 7
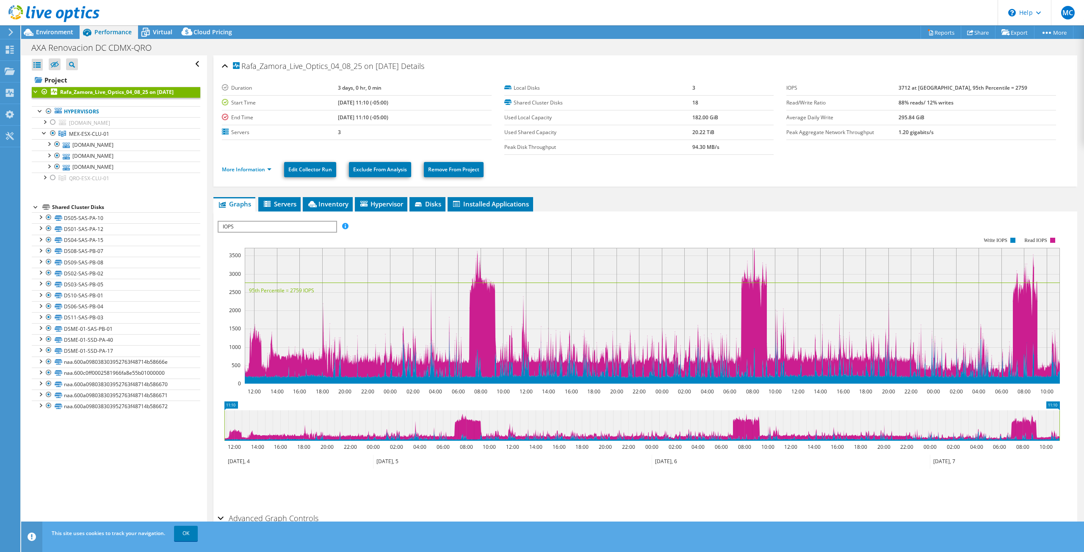
click at [225, 65] on div "Rafa_Zamora_Live_Optics_04_08_25 on 8/12/2025 Details" at bounding box center [645, 67] width 847 height 18
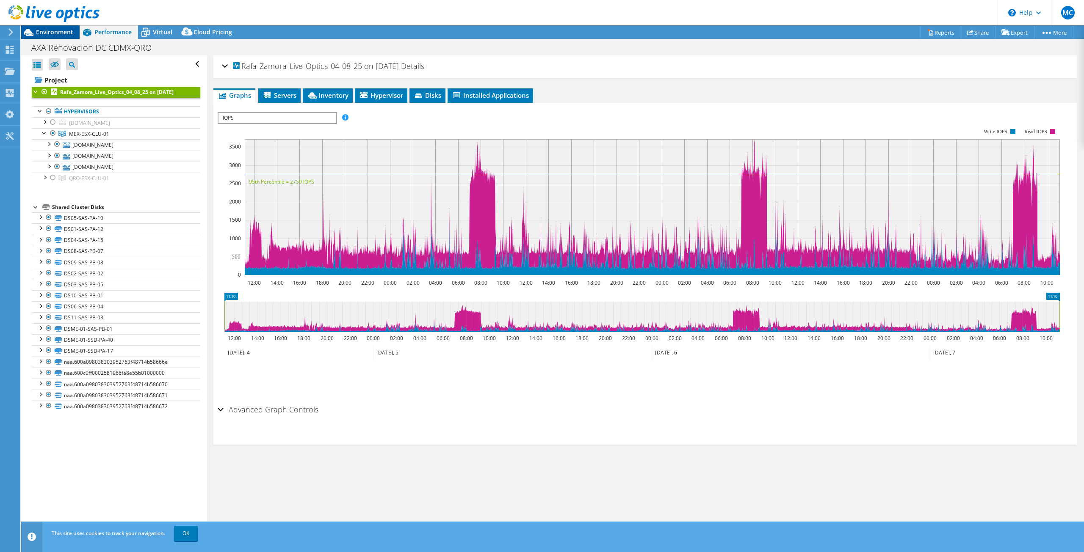
click at [44, 33] on span "Environment" at bounding box center [54, 32] width 37 height 8
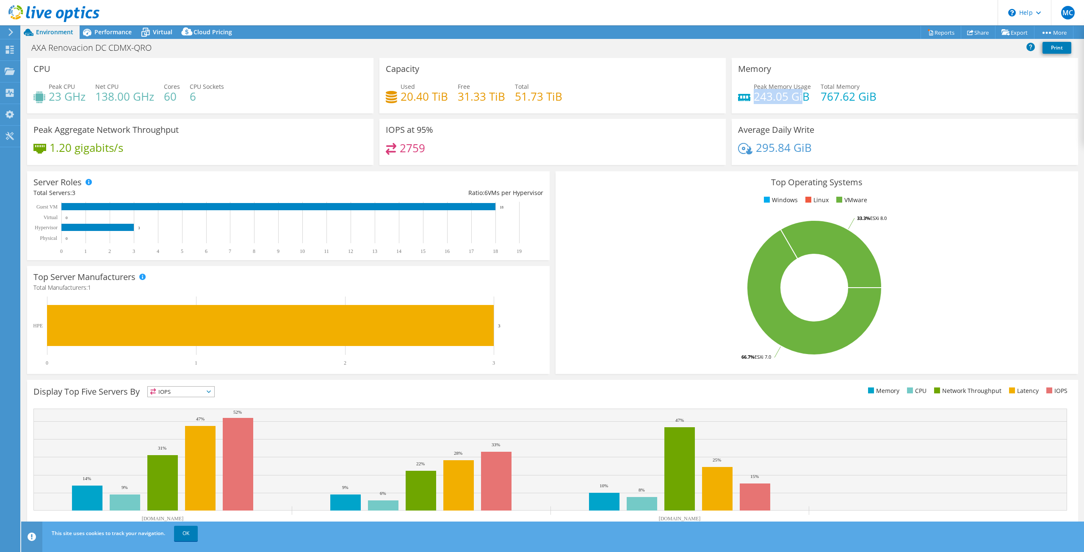
drag, startPoint x: 752, startPoint y: 97, endPoint x: 796, endPoint y: 99, distance: 44.1
click at [796, 99] on h4 "243.05 GiB" at bounding box center [782, 96] width 57 height 9
click at [820, 97] on h4 "767.62 GiB" at bounding box center [848, 96] width 56 height 9
drag, startPoint x: 164, startPoint y: 97, endPoint x: 183, endPoint y: 95, distance: 18.7
click at [183, 95] on div "Peak CPU 23 GHz Net CPU 138.00 GHz Cores 60 CPU Sockets 6" at bounding box center [200, 96] width 334 height 28
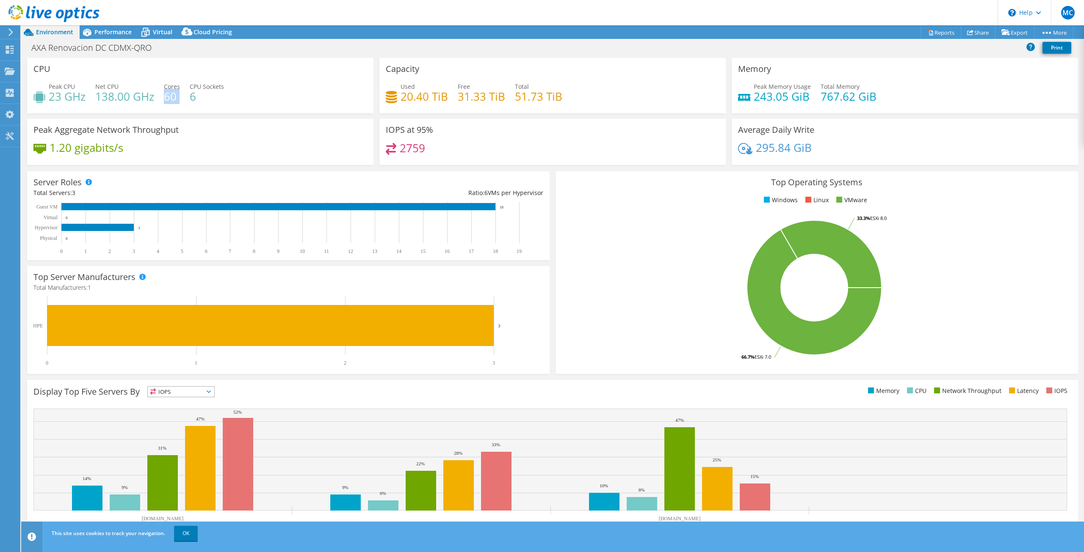
click at [640, 215] on rect at bounding box center [814, 288] width 505 height 148
click at [86, 33] on icon at bounding box center [87, 33] width 8 height 8
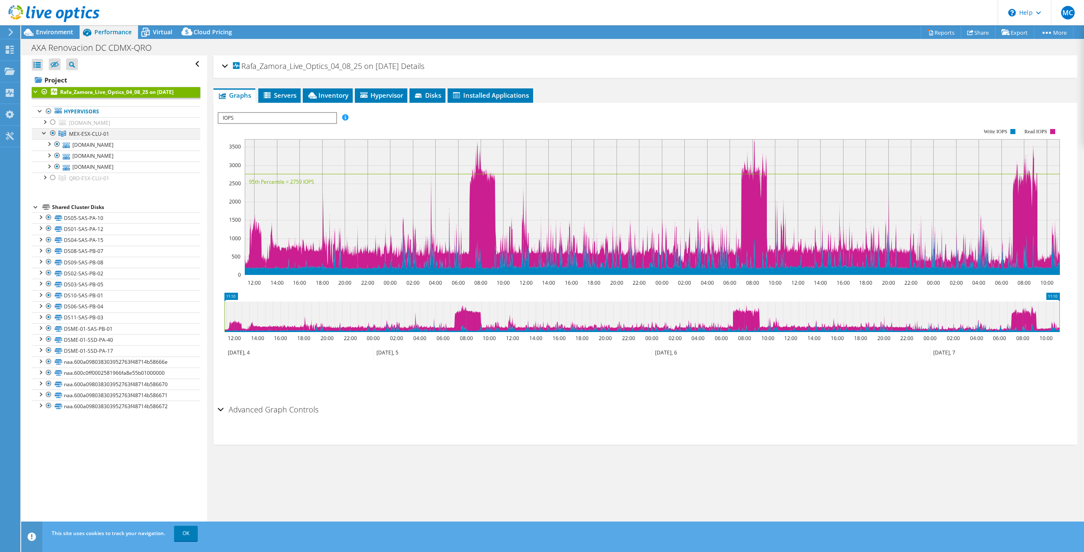
click at [51, 132] on div at bounding box center [53, 133] width 8 height 10
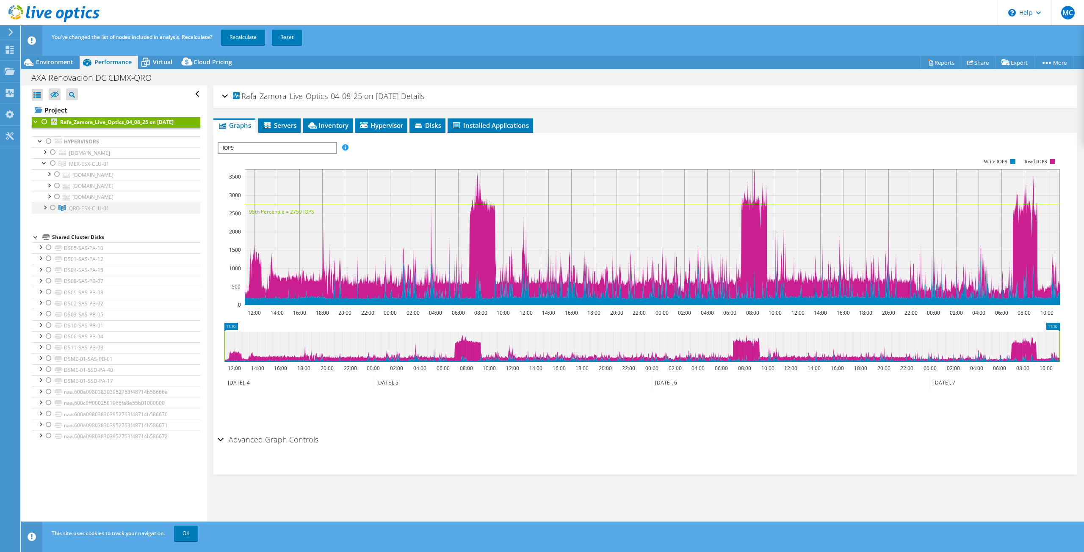
click at [53, 207] on div at bounding box center [53, 208] width 8 height 10
click at [239, 34] on link "Recalculate" at bounding box center [243, 37] width 44 height 15
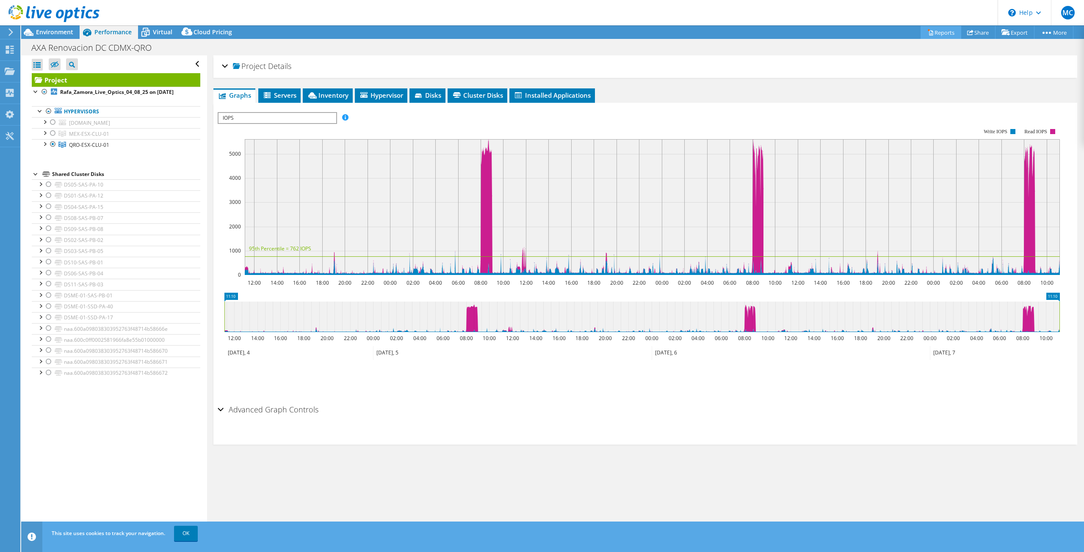
click at [932, 29] on link "Reports" at bounding box center [940, 32] width 41 height 13
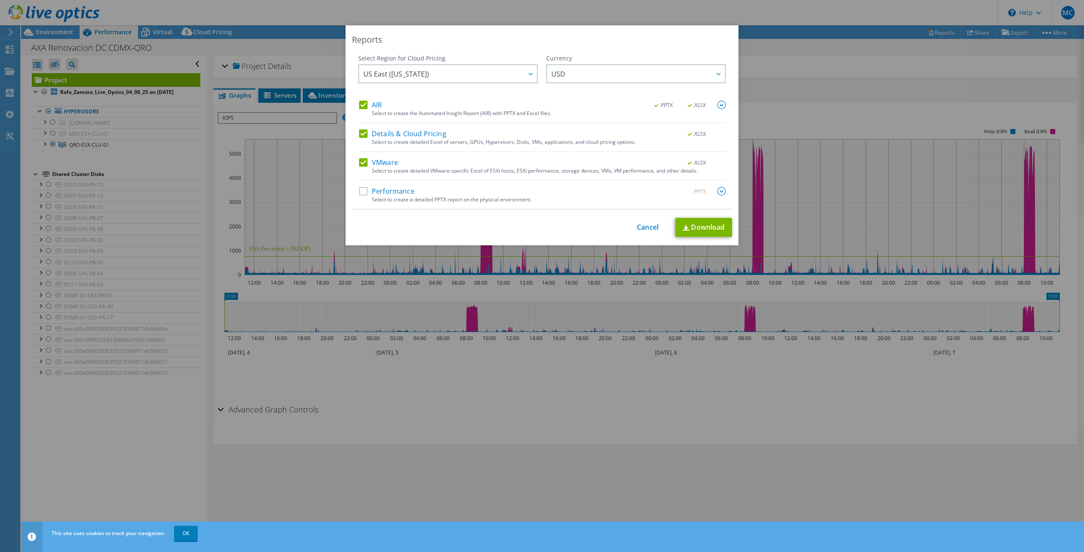
click at [364, 105] on label "AIR" at bounding box center [370, 105] width 23 height 8
click at [0, 0] on input "AIR" at bounding box center [0, 0] width 0 height 0
click at [364, 135] on label "Details & Cloud Pricing" at bounding box center [402, 134] width 87 height 8
click at [0, 0] on input "Details & Cloud Pricing" at bounding box center [0, 0] width 0 height 0
click at [359, 193] on label "Performance" at bounding box center [386, 191] width 55 height 8
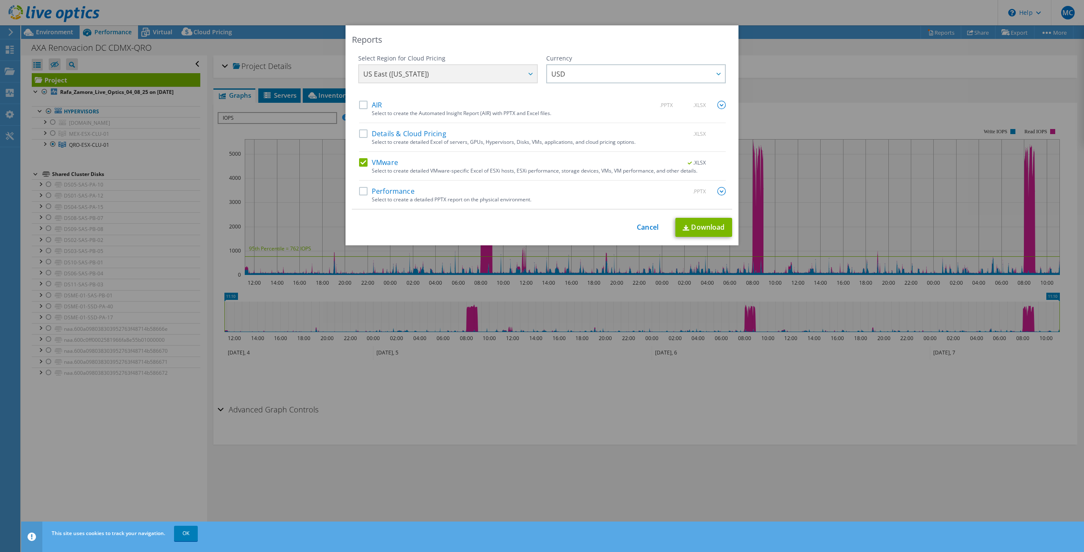
click at [0, 0] on input "Performance" at bounding box center [0, 0] width 0 height 0
click at [717, 192] on img at bounding box center [721, 191] width 8 height 8
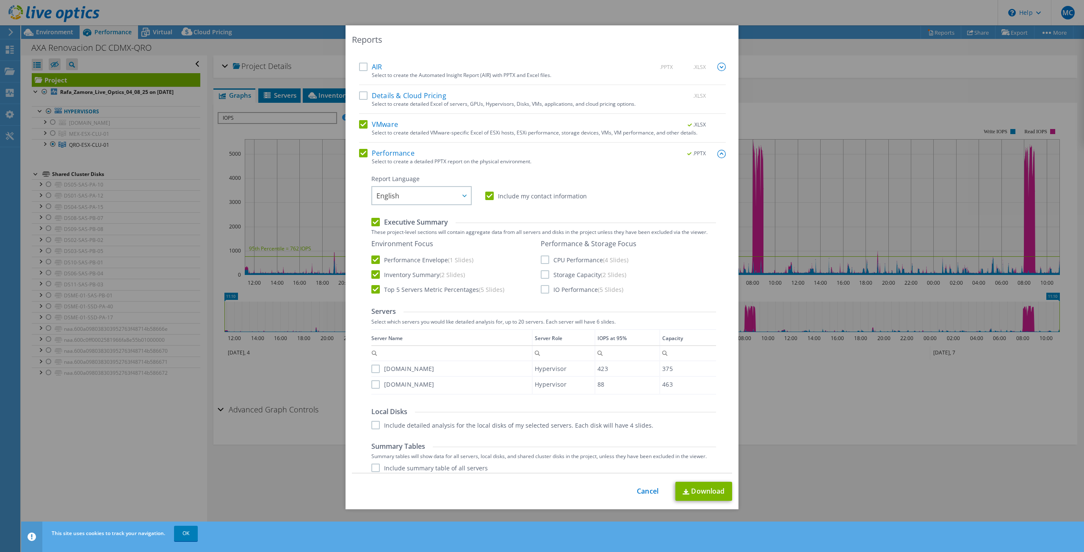
click at [543, 261] on label "CPU Performance (4 Slides)" at bounding box center [585, 260] width 88 height 8
click at [0, 0] on input "CPU Performance (4 Slides)" at bounding box center [0, 0] width 0 height 0
click at [541, 273] on label "Storage Capacity (2 Slides)" at bounding box center [584, 274] width 86 height 8
click at [0, 0] on input "Storage Capacity (2 Slides)" at bounding box center [0, 0] width 0 height 0
click at [541, 291] on label "IO Performance (5 Slides)" at bounding box center [582, 288] width 83 height 8
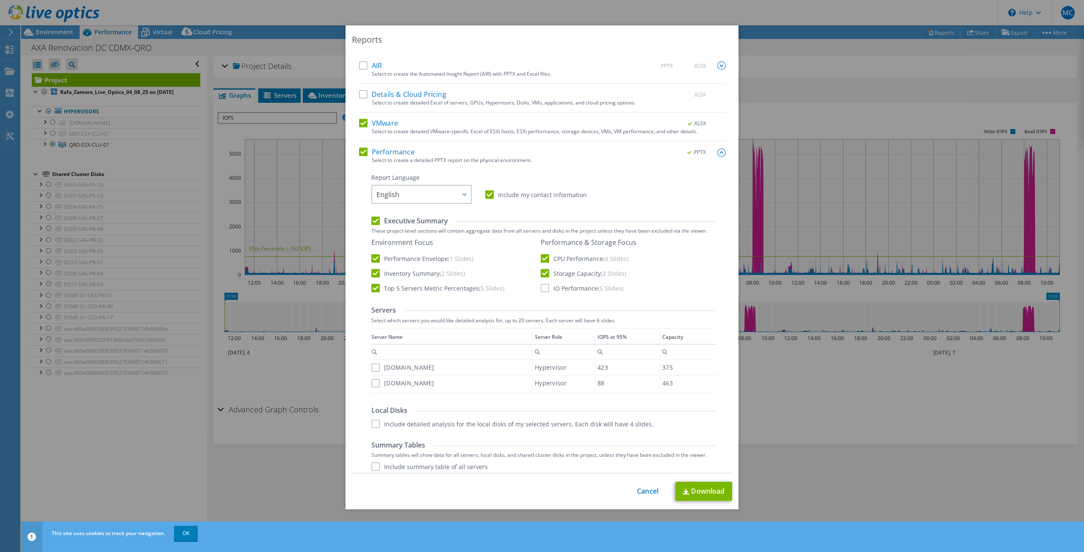
click at [0, 0] on input "IO Performance (5 Slides)" at bounding box center [0, 0] width 0 height 0
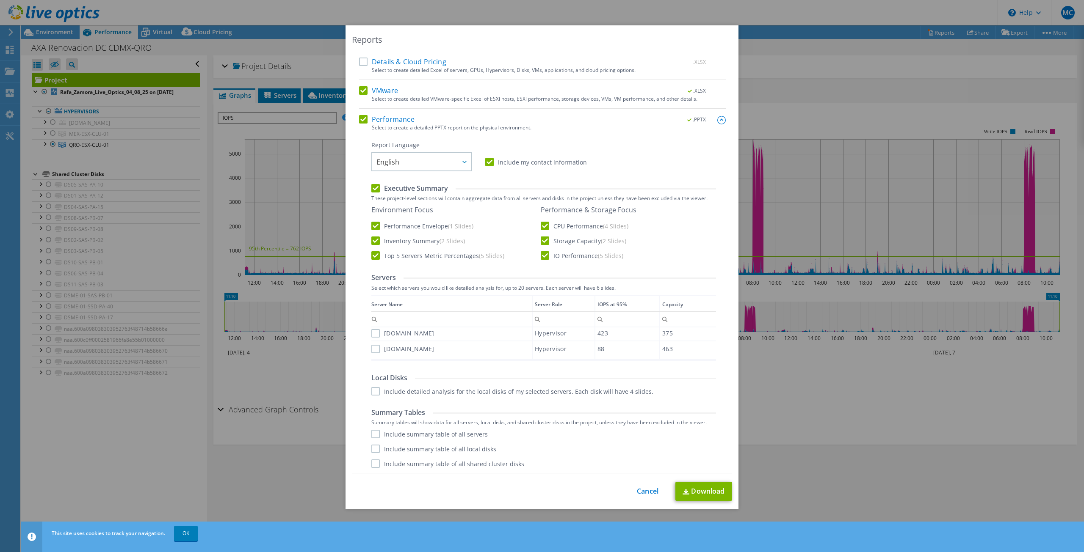
scroll to position [72, 0]
click at [371, 331] on label "[DOMAIN_NAME]" at bounding box center [402, 333] width 63 height 8
click at [0, 0] on input "[DOMAIN_NAME]" at bounding box center [0, 0] width 0 height 0
click at [372, 345] on label "[DOMAIN_NAME]" at bounding box center [402, 349] width 63 height 8
click at [0, 0] on input "[DOMAIN_NAME]" at bounding box center [0, 0] width 0 height 0
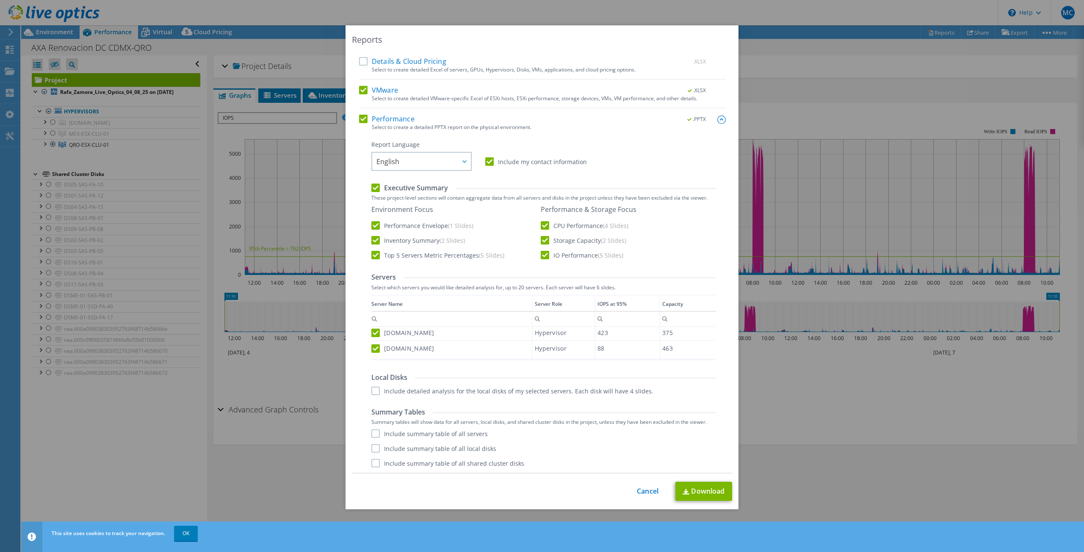
click at [375, 463] on label "Include summary table of all shared cluster disks" at bounding box center [447, 463] width 153 height 8
click at [0, 0] on input "Include summary table of all shared cluster disks" at bounding box center [0, 0] width 0 height 0
click at [371, 433] on label "Include summary table of all servers" at bounding box center [429, 434] width 116 height 8
click at [0, 0] on input "Include summary table of all servers" at bounding box center [0, 0] width 0 height 0
click at [442, 451] on label "Include summary table of all local disks" at bounding box center [433, 449] width 125 height 8
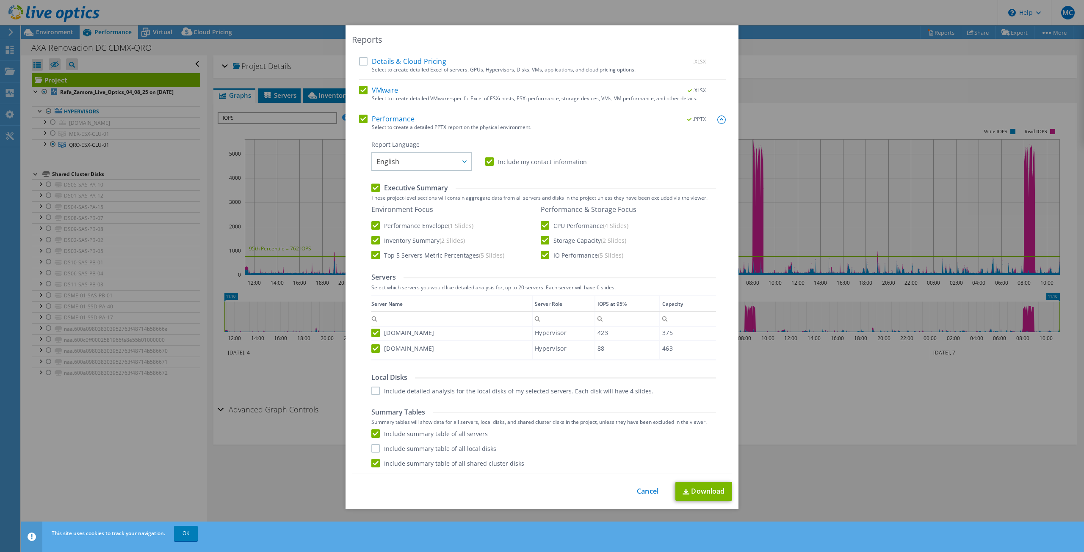
click at [0, 0] on input "Include summary table of all local disks" at bounding box center [0, 0] width 0 height 0
click at [704, 493] on link "Download" at bounding box center [703, 491] width 57 height 19
click at [640, 494] on link "Cancel" at bounding box center [648, 492] width 22 height 8
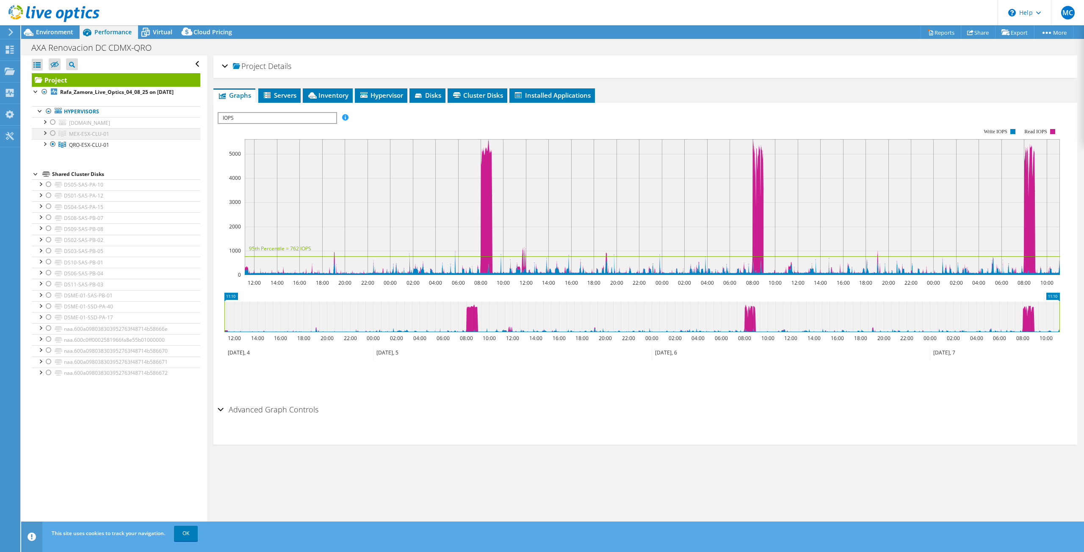
click at [50, 131] on div at bounding box center [53, 133] width 8 height 10
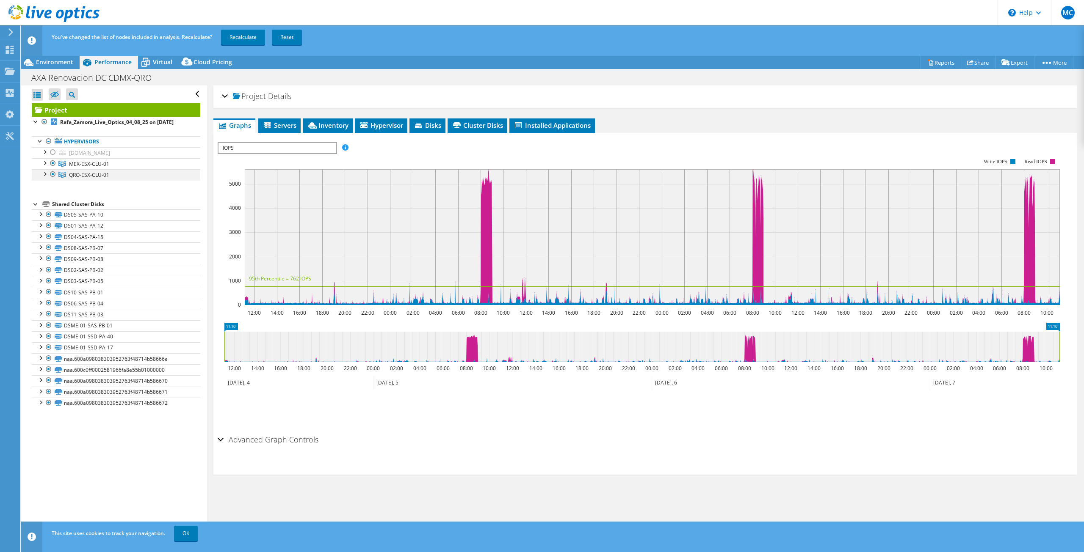
click at [52, 172] on div at bounding box center [53, 174] width 8 height 10
click at [252, 41] on link "Recalculate" at bounding box center [243, 37] width 44 height 15
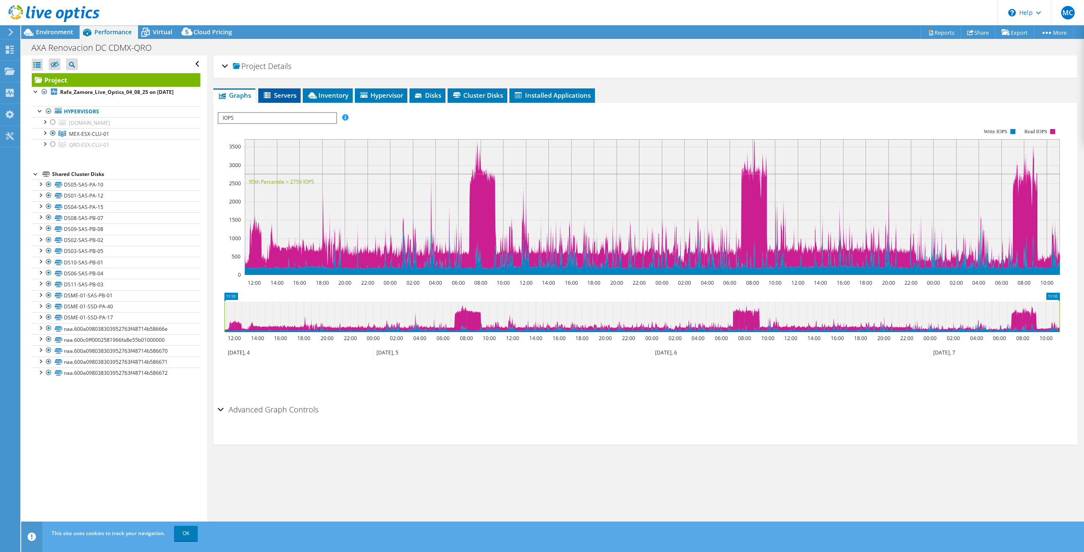
click at [290, 94] on span "Servers" at bounding box center [279, 95] width 34 height 8
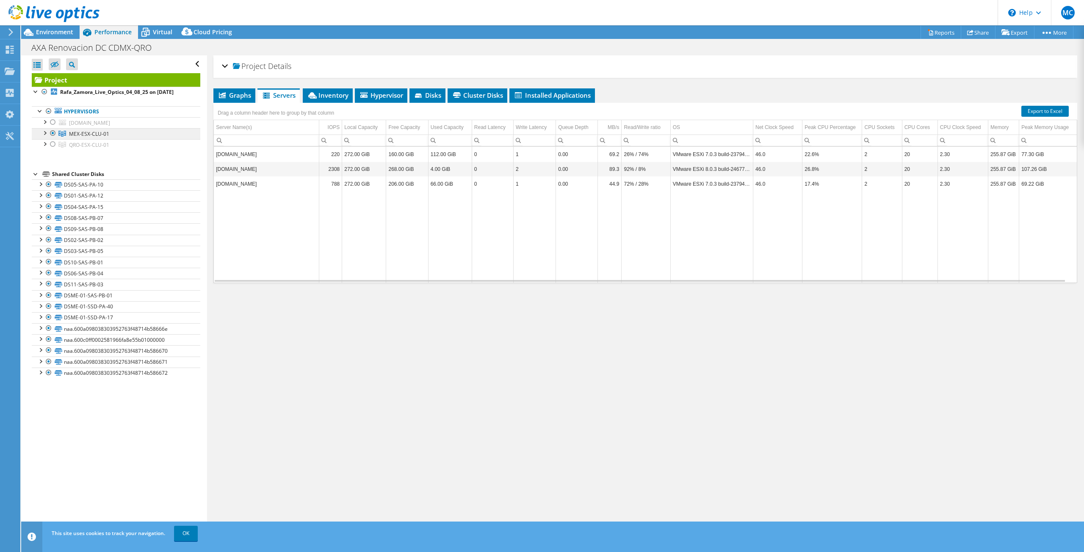
click at [96, 130] on span "MEX-ESX-CLU-01" at bounding box center [89, 133] width 40 height 7
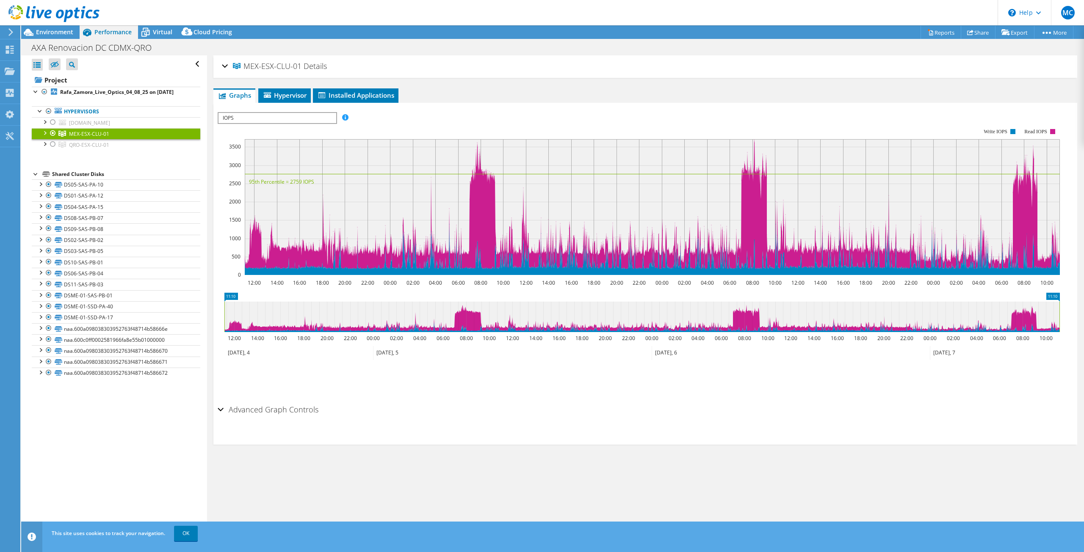
click at [240, 66] on span "MEX-ESX-CLU-01" at bounding box center [267, 66] width 69 height 8
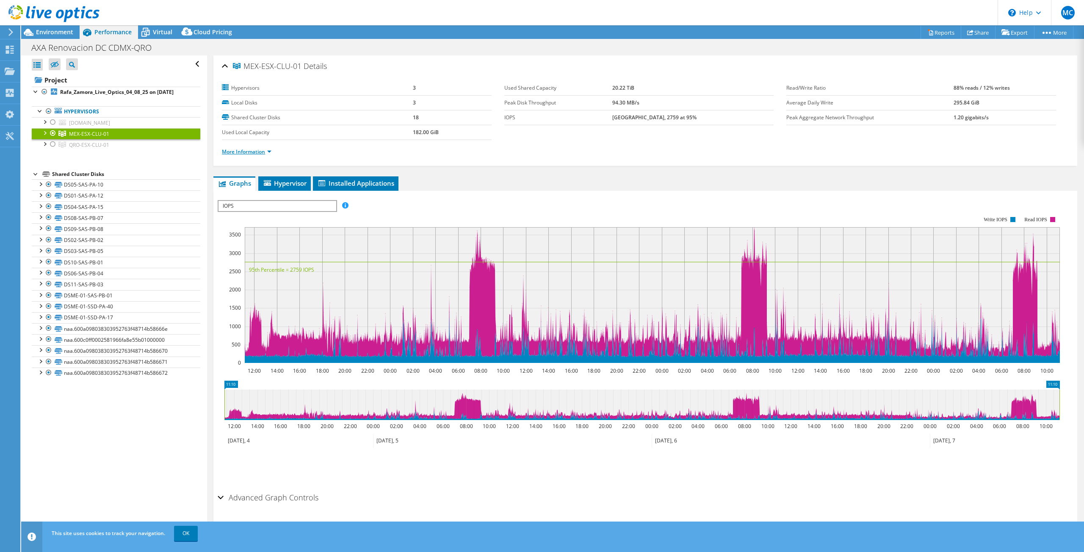
click at [265, 149] on link "More Information" at bounding box center [247, 151] width 50 height 7
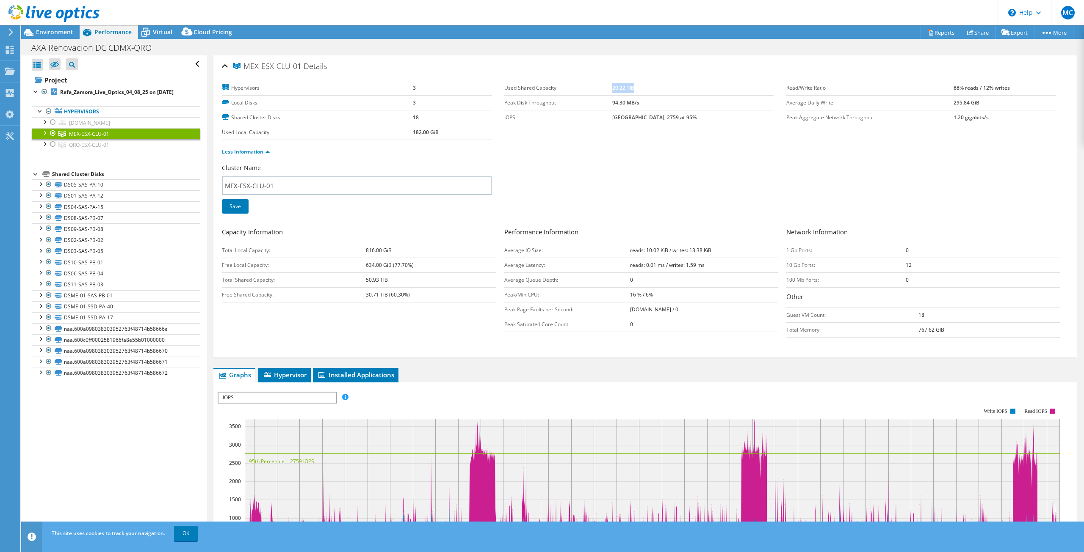
drag, startPoint x: 629, startPoint y: 87, endPoint x: 654, endPoint y: 90, distance: 25.2
click at [654, 90] on td "20.22 TiB" at bounding box center [693, 88] width 162 height 15
drag, startPoint x: 364, startPoint y: 294, endPoint x: 384, endPoint y: 295, distance: 19.5
click at [384, 295] on tr "Free Shared Capacity: 30.71 TiB (60.30%)" at bounding box center [359, 294] width 274 height 15
drag, startPoint x: 630, startPoint y: 89, endPoint x: 670, endPoint y: 93, distance: 40.0
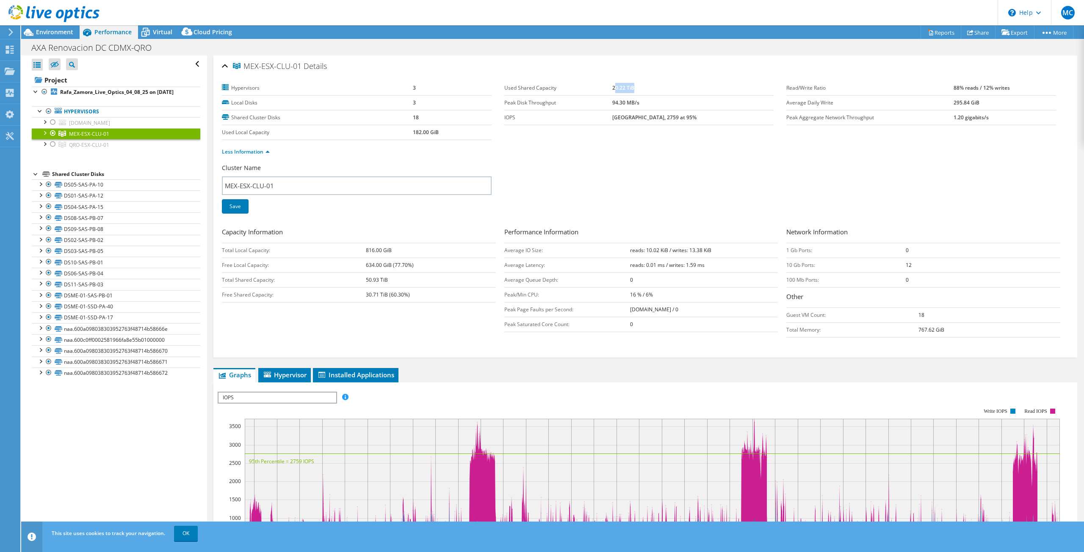
click at [670, 93] on td "20.22 TiB" at bounding box center [693, 88] width 162 height 15
click at [635, 99] on b "94.30 MB/s" at bounding box center [625, 102] width 27 height 7
drag, startPoint x: 367, startPoint y: 279, endPoint x: 395, endPoint y: 276, distance: 27.7
click at [395, 276] on td "50.93 TiB" at bounding box center [431, 280] width 130 height 15
click at [587, 175] on div "Cluster Name MEX-ESX-CLU-01 Save" at bounding box center [645, 194] width 847 height 61
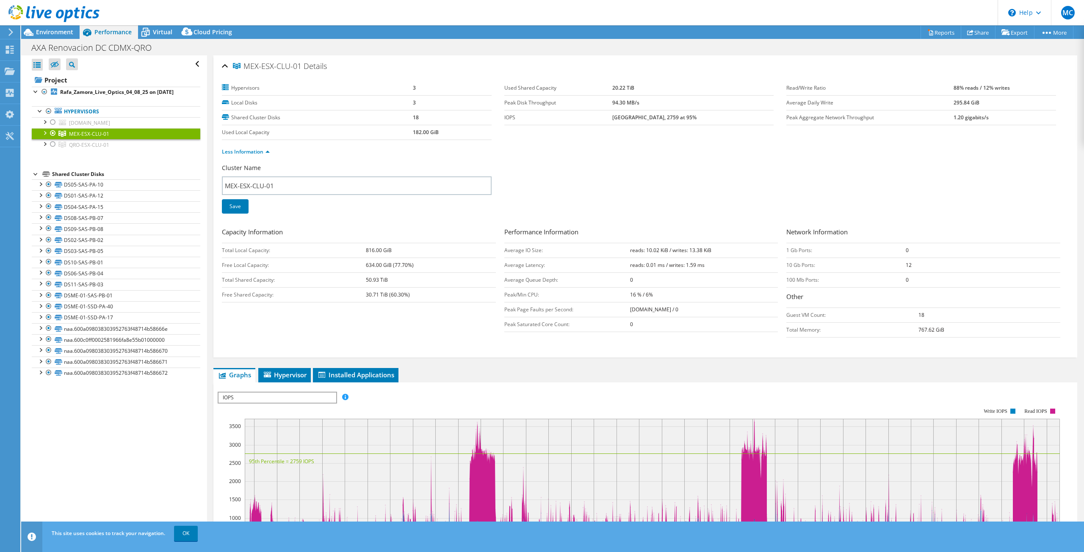
click at [52, 133] on div at bounding box center [53, 133] width 8 height 10
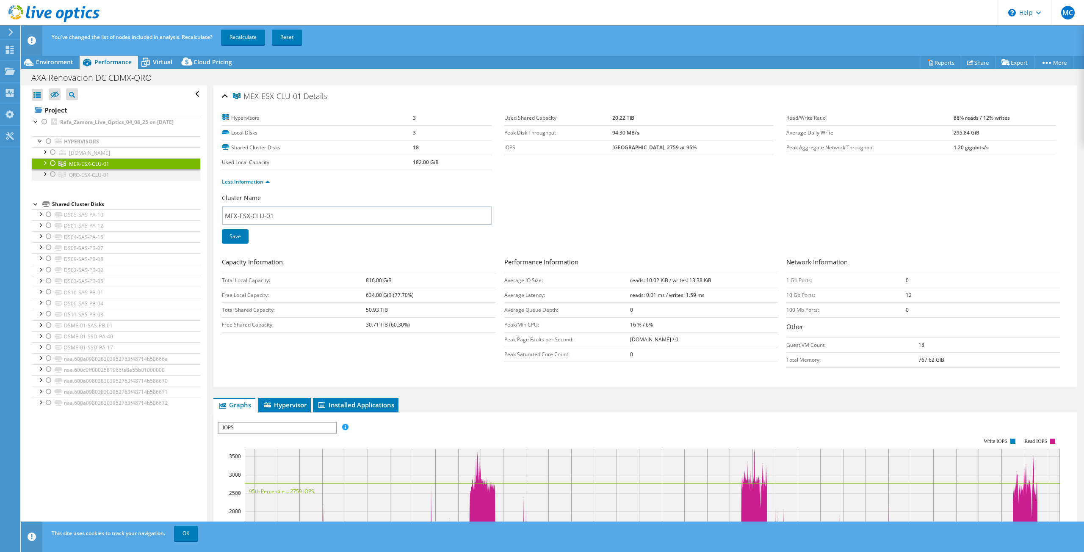
click at [53, 175] on div at bounding box center [53, 174] width 8 height 10
click at [245, 33] on link "Recalculate" at bounding box center [243, 37] width 44 height 15
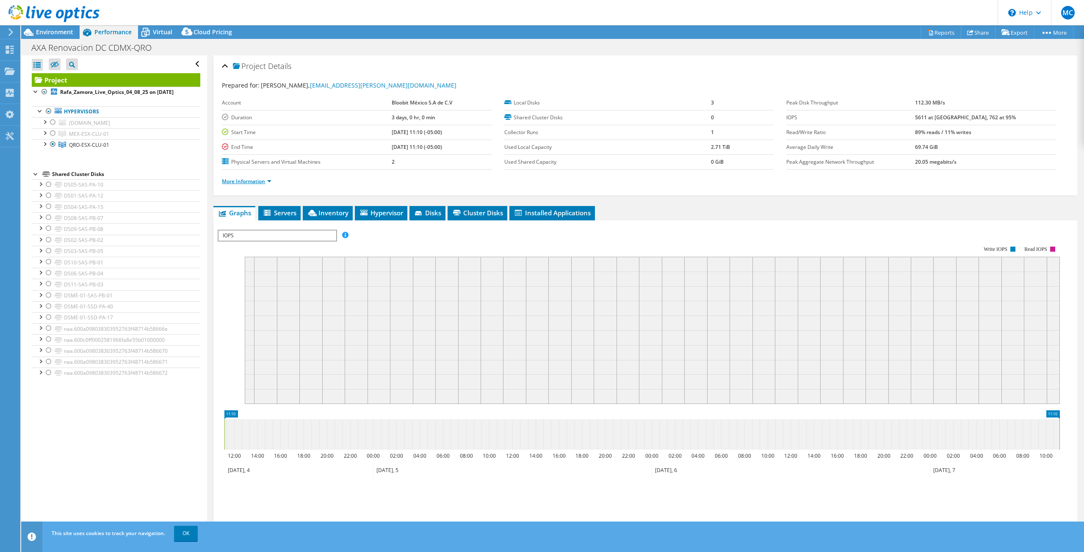
click at [246, 178] on link "More Information" at bounding box center [247, 181] width 50 height 7
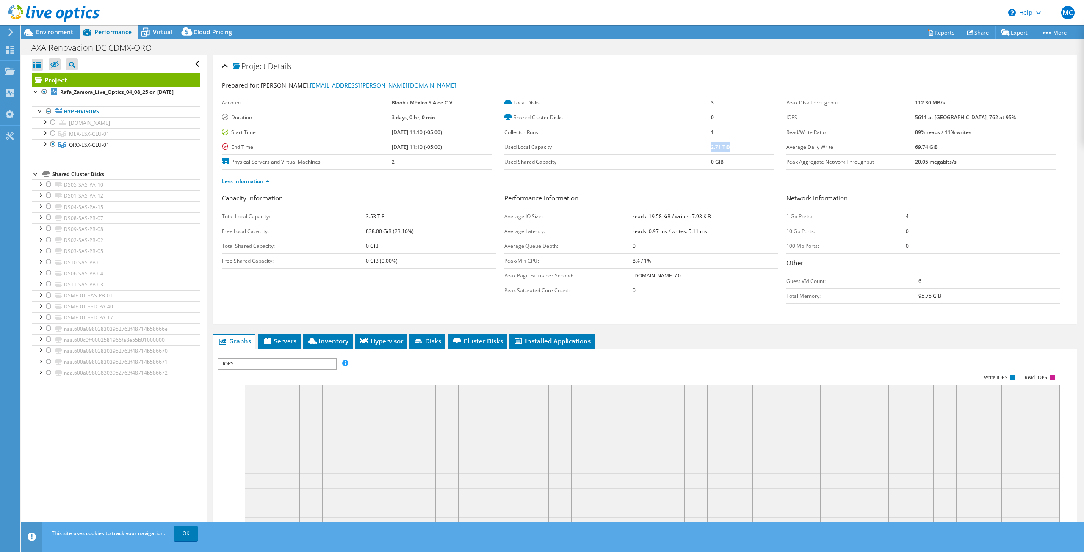
drag, startPoint x: 707, startPoint y: 143, endPoint x: 726, endPoint y: 148, distance: 19.2
click at [726, 148] on td "2.71 TiB" at bounding box center [742, 147] width 63 height 15
select select "USD"
drag, startPoint x: 366, startPoint y: 217, endPoint x: 397, endPoint y: 217, distance: 30.9
click at [397, 217] on tr "Total Local Capacity: 3.53 TiB" at bounding box center [359, 216] width 274 height 15
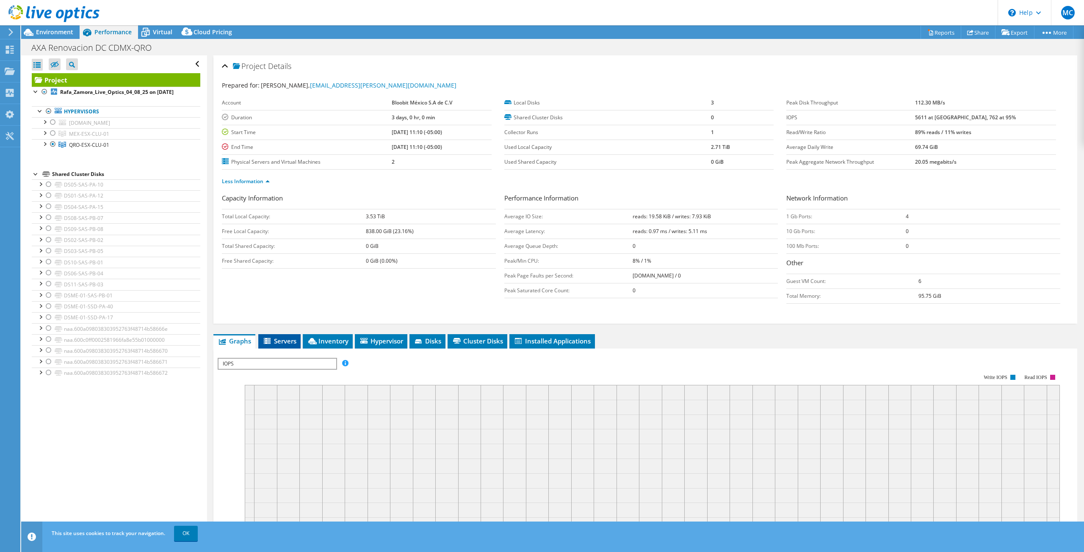
click at [273, 334] on li "Servers" at bounding box center [279, 341] width 42 height 14
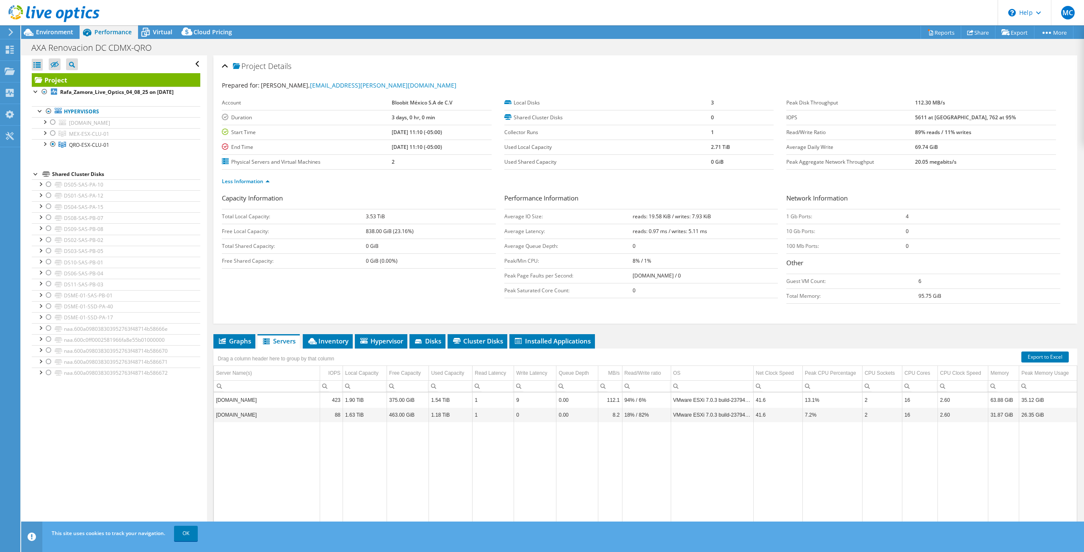
click at [422, 2] on header "MC End User [PERSON_NAME] [EMAIL_ADDRESS][PERSON_NAME][DOMAIN_NAME] Bloobit Méx…" at bounding box center [542, 12] width 1084 height 25
click at [36, 31] on span "Environment" at bounding box center [54, 32] width 37 height 8
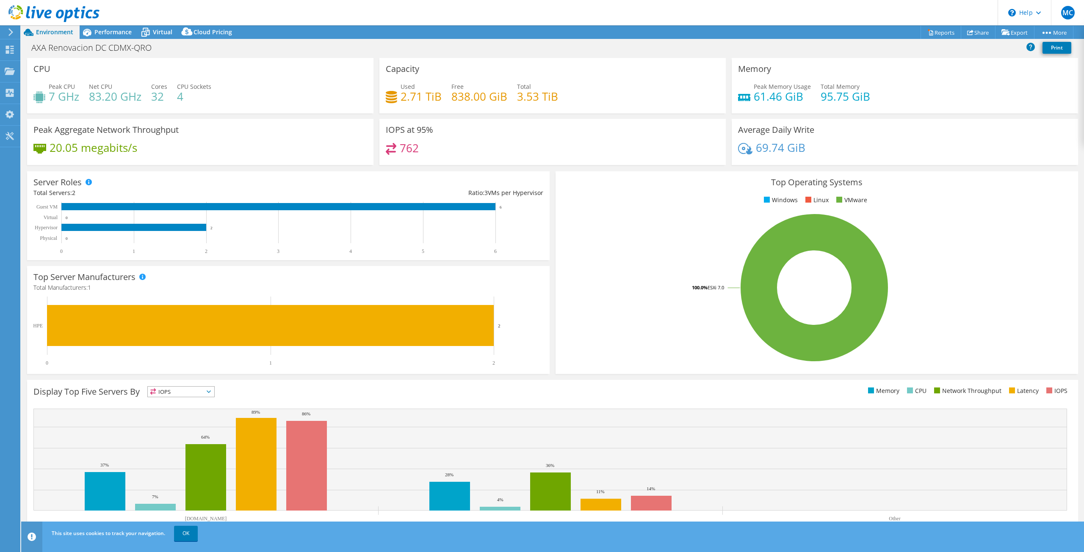
click at [64, 97] on h4 "7 GHz" at bounding box center [64, 96] width 30 height 9
click at [112, 36] on span "Performance" at bounding box center [112, 32] width 37 height 8
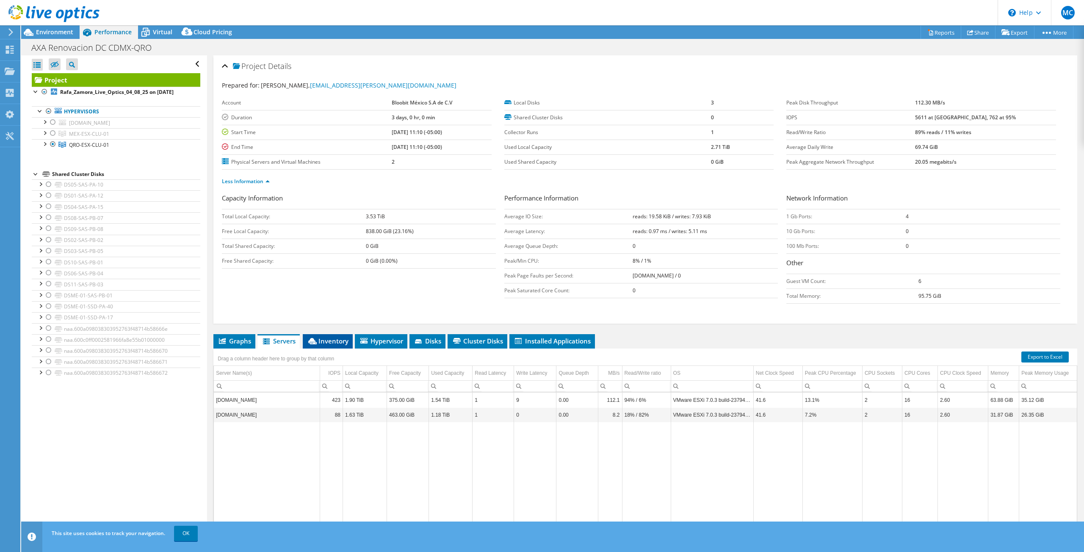
click at [314, 338] on icon at bounding box center [312, 341] width 8 height 6
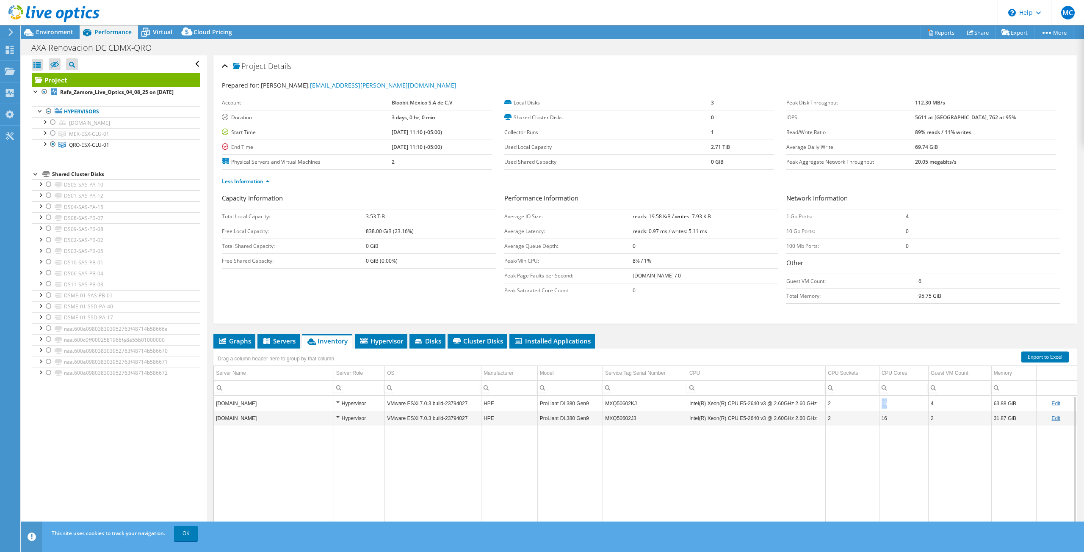
drag, startPoint x: 886, startPoint y: 401, endPoint x: 877, endPoint y: 401, distance: 9.7
click at [879, 401] on td "16" at bounding box center [903, 403] width 49 height 15
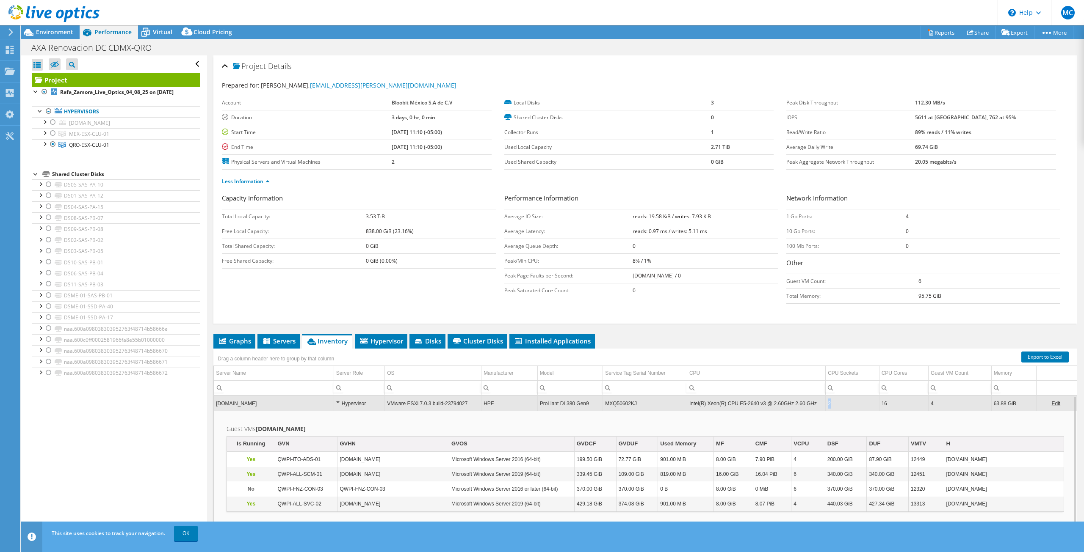
drag, startPoint x: 829, startPoint y: 401, endPoint x: 824, endPoint y: 402, distance: 4.8
click at [826, 402] on td "2" at bounding box center [852, 403] width 53 height 15
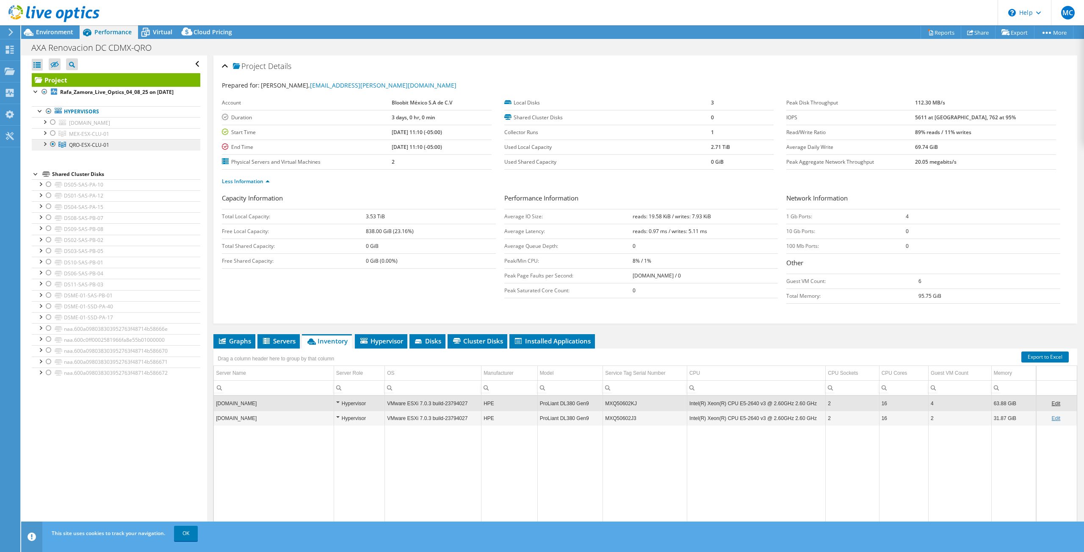
click at [121, 139] on link "QRO-ESX-CLU-01" at bounding box center [116, 133] width 168 height 11
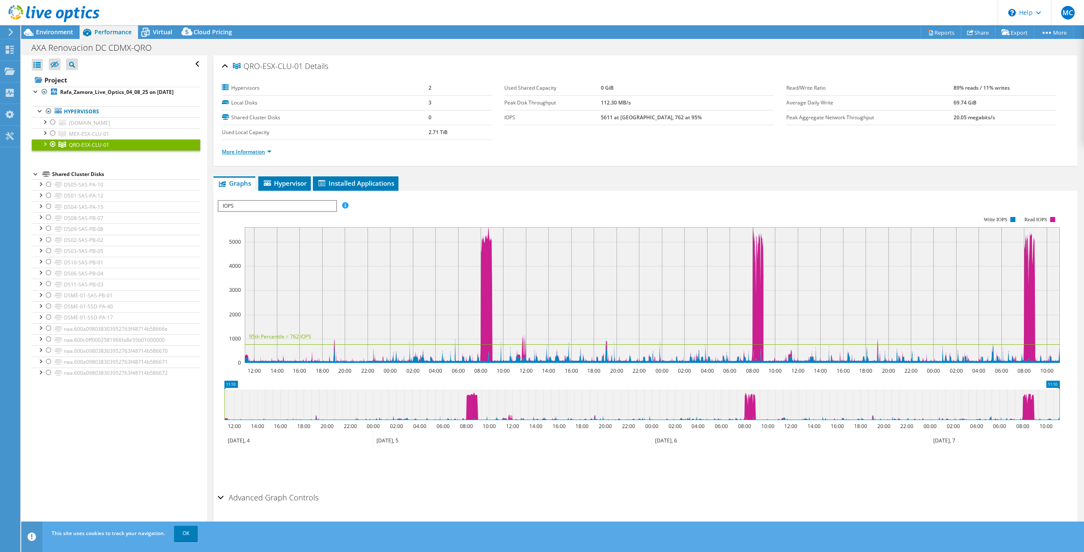
click at [271, 152] on link "More Information" at bounding box center [247, 151] width 50 height 7
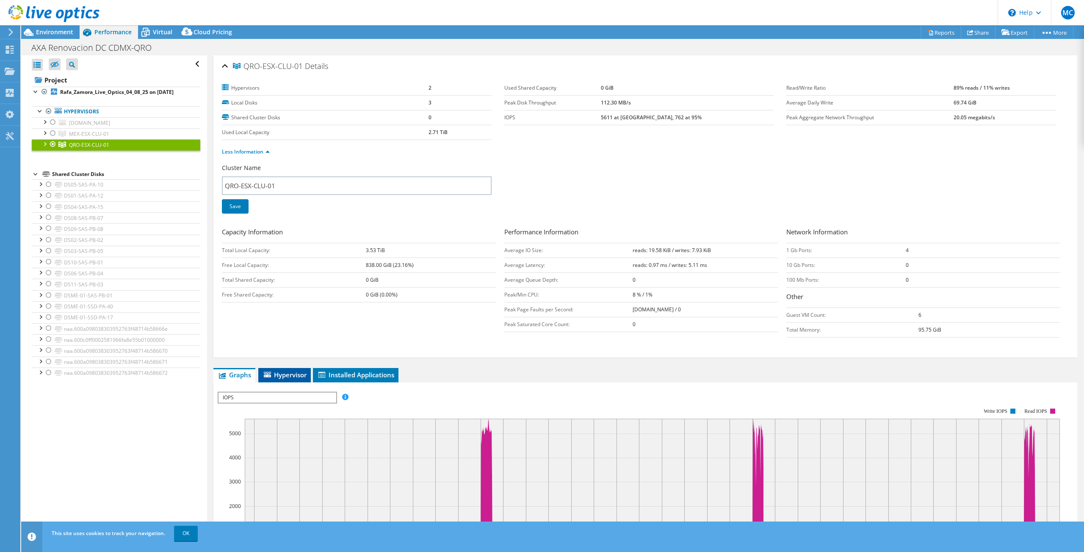
click at [289, 374] on span "Hypervisor" at bounding box center [284, 375] width 44 height 8
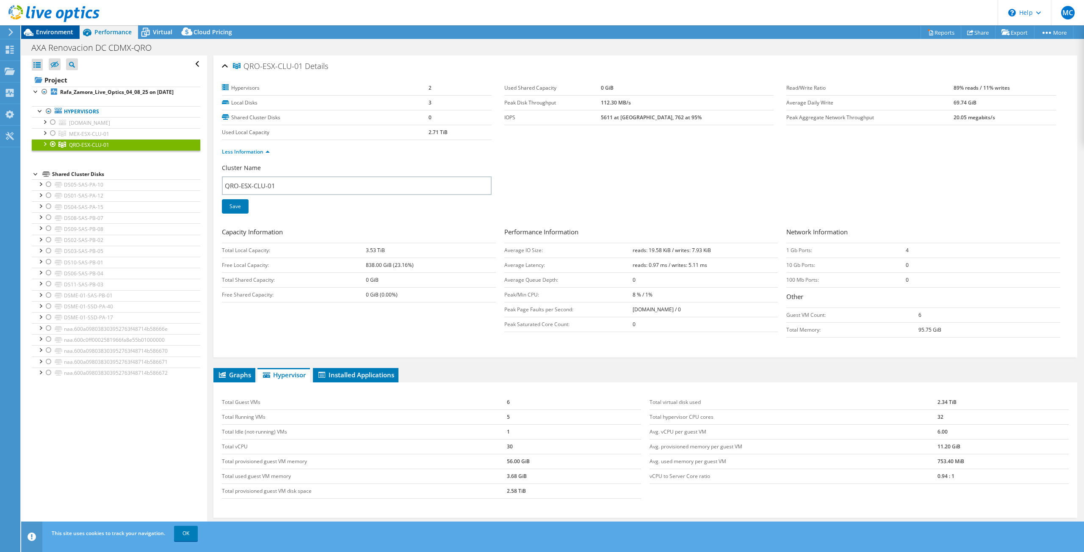
click at [29, 32] on icon at bounding box center [29, 32] width 10 height 7
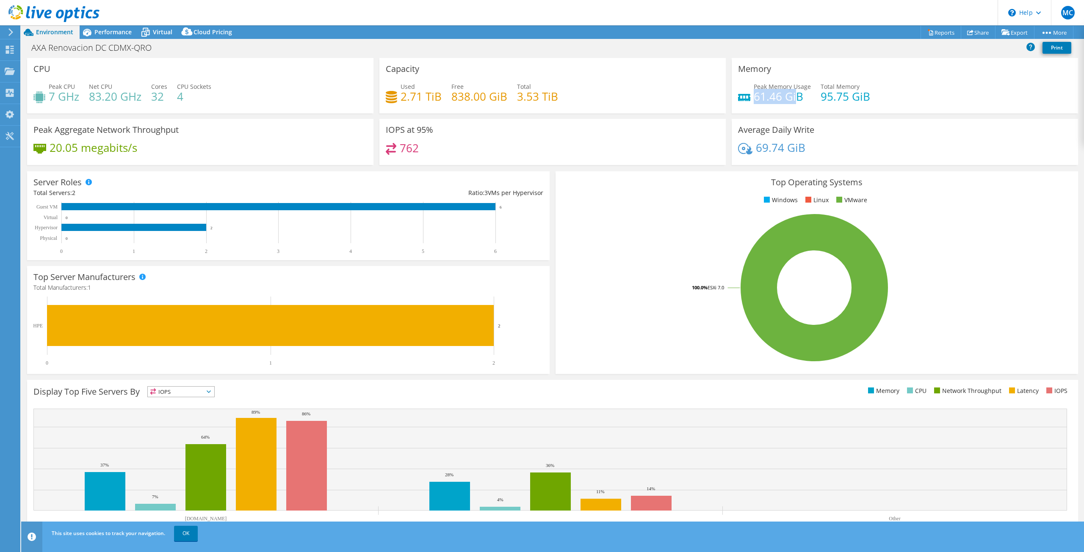
drag, startPoint x: 750, startPoint y: 94, endPoint x: 790, endPoint y: 98, distance: 39.9
click at [790, 98] on h4 "61.46 GiB" at bounding box center [782, 96] width 57 height 9
click at [114, 31] on span "Performance" at bounding box center [112, 32] width 37 height 8
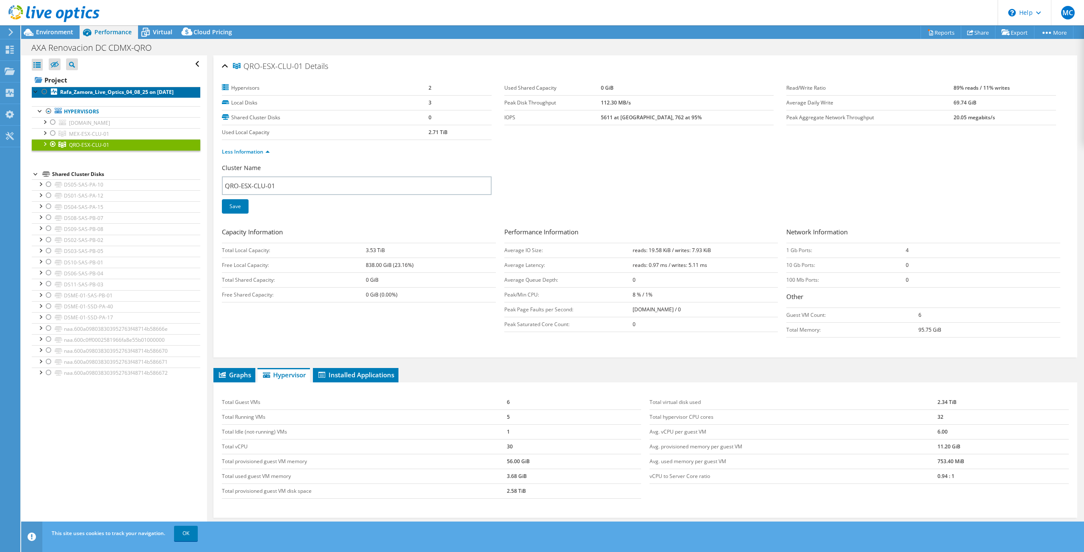
click at [90, 91] on b "Rafa_Zamora_Live_Optics_04_08_25 on [DATE]" at bounding box center [116, 91] width 113 height 7
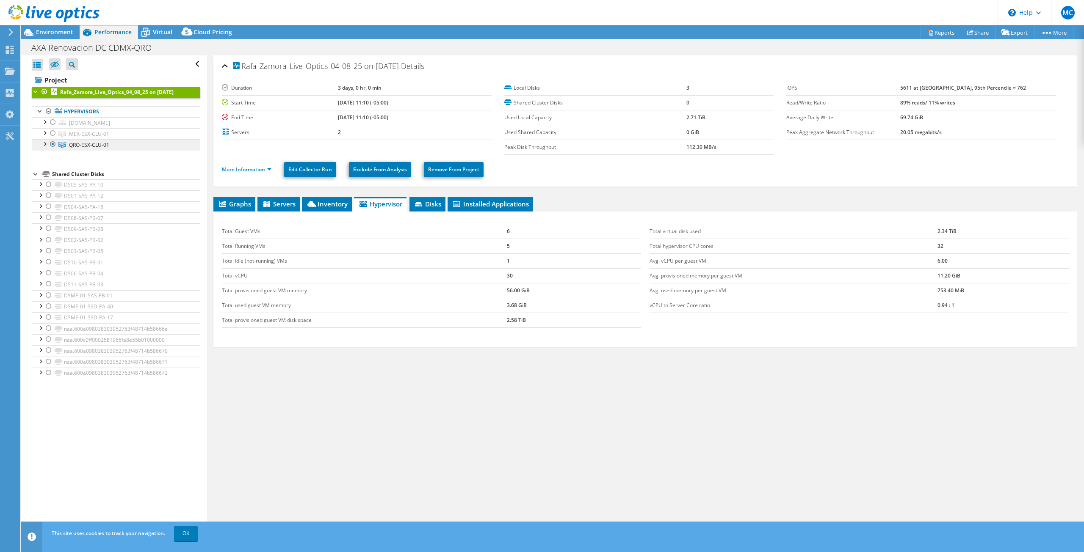
click at [110, 139] on link "QRO-ESX-CLU-01" at bounding box center [116, 133] width 168 height 11
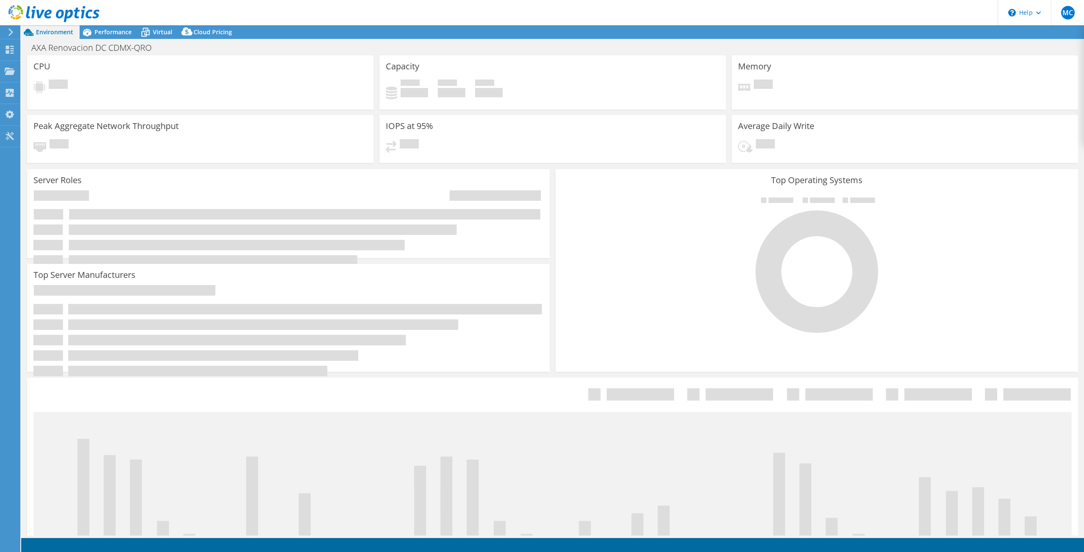
select select "USD"
